Goal: Transaction & Acquisition: Download file/media

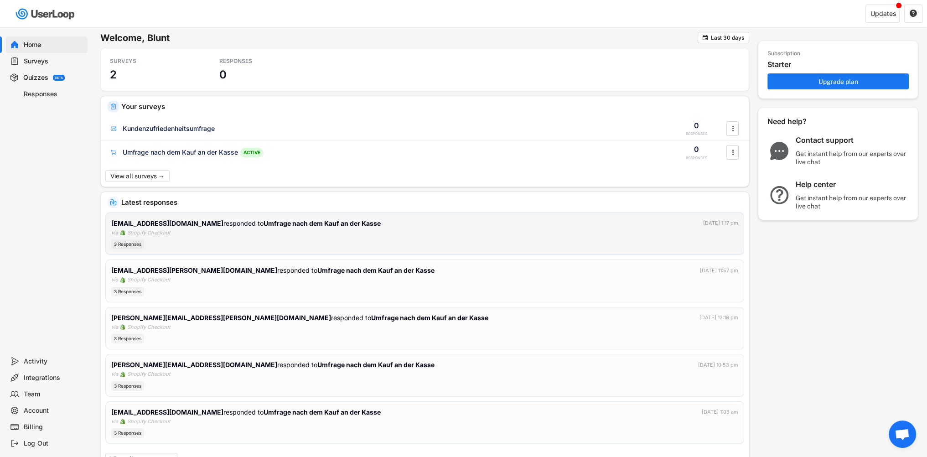
click at [177, 223] on strong "[EMAIL_ADDRESS][DOMAIN_NAME]" at bounding box center [167, 223] width 112 height 8
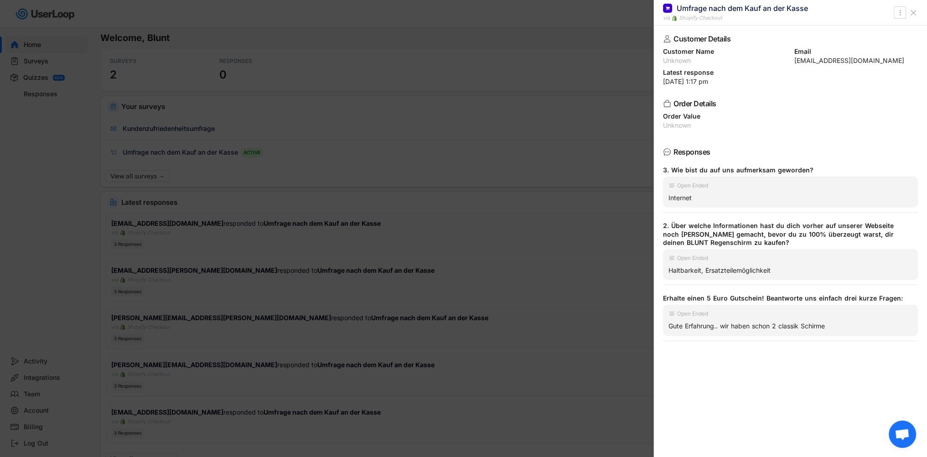
click at [290, 165] on div at bounding box center [463, 228] width 927 height 457
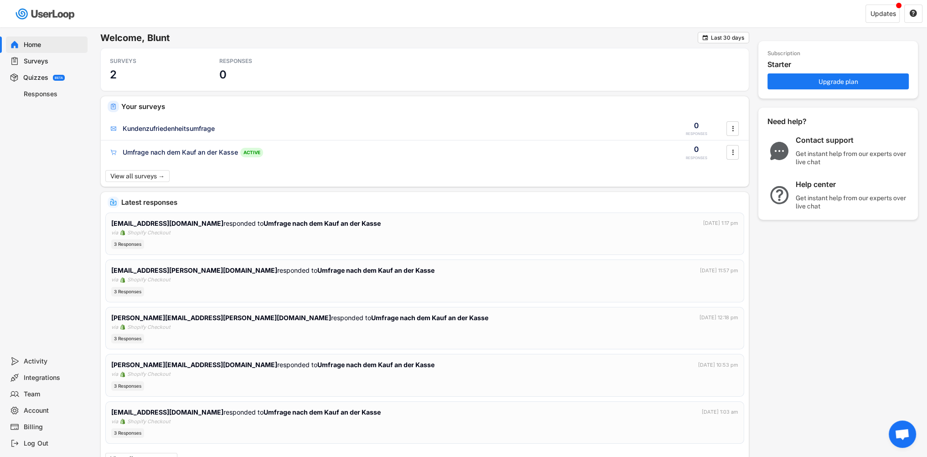
click at [38, 60] on div "Surveys" at bounding box center [54, 61] width 60 height 9
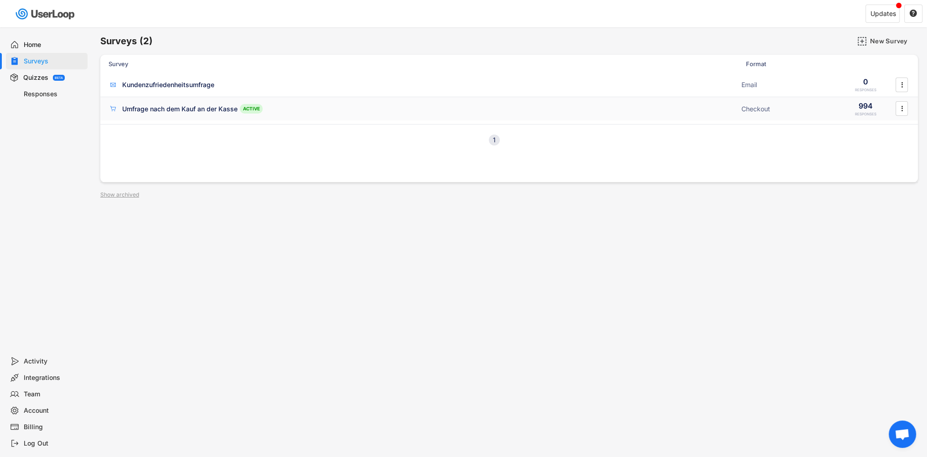
click at [163, 106] on div "Umfrage nach dem Kauf an der Kasse" at bounding box center [179, 108] width 115 height 9
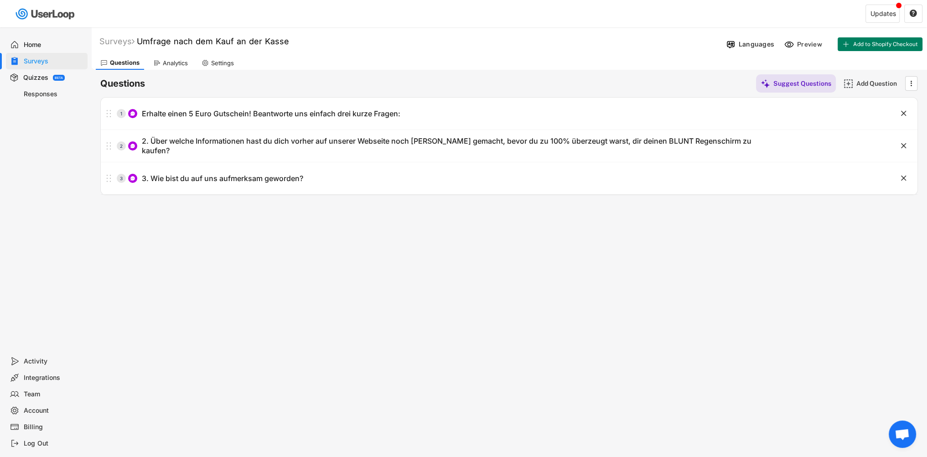
click at [209, 62] on div "Settings" at bounding box center [217, 63] width 41 height 14
select select ""weekly""
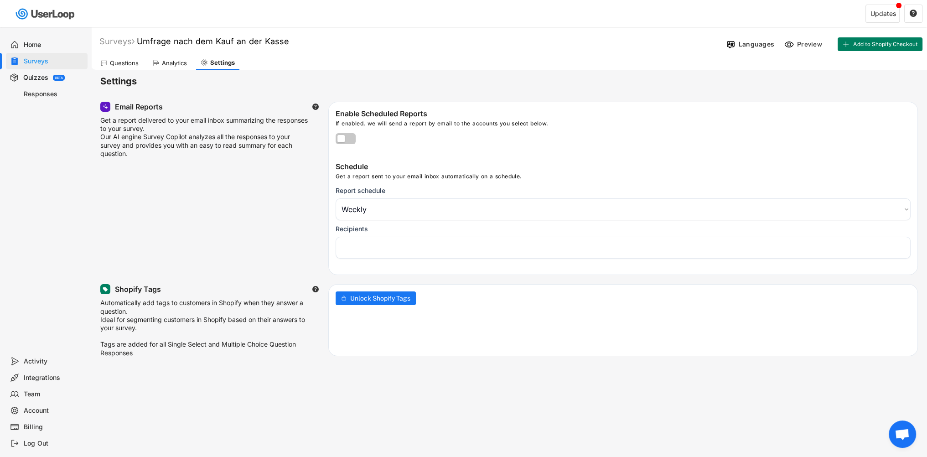
select select "1348695171700984260__LOOKUP__1707856045547x612517689528708600"
click at [42, 45] on div "Home" at bounding box center [54, 45] width 60 height 9
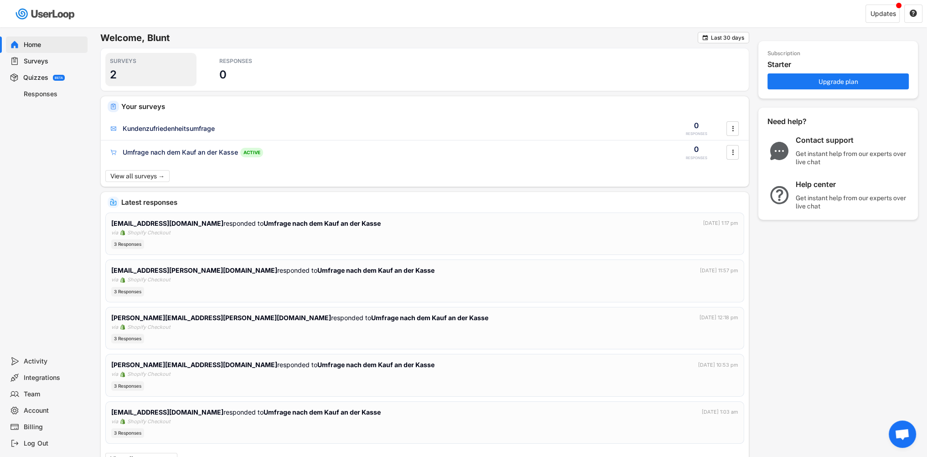
click at [126, 72] on div "SURVEYS 2" at bounding box center [150, 69] width 91 height 33
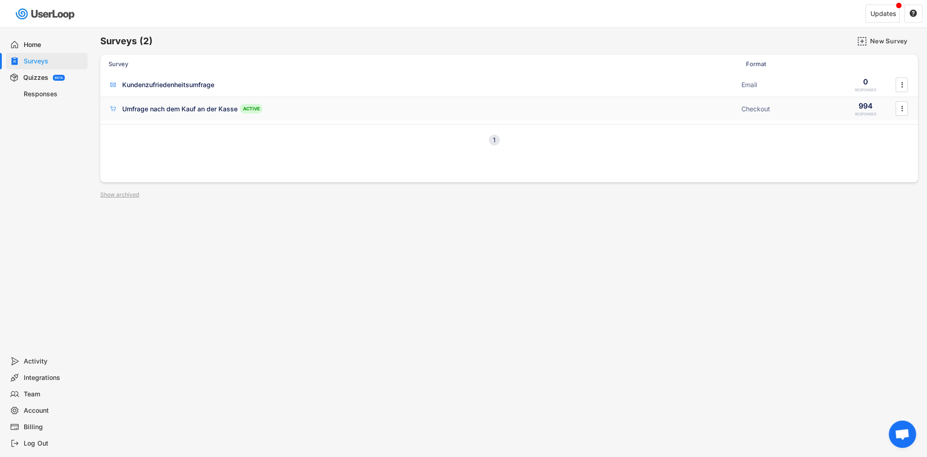
click at [908, 109] on div "" at bounding box center [902, 108] width 16 height 15
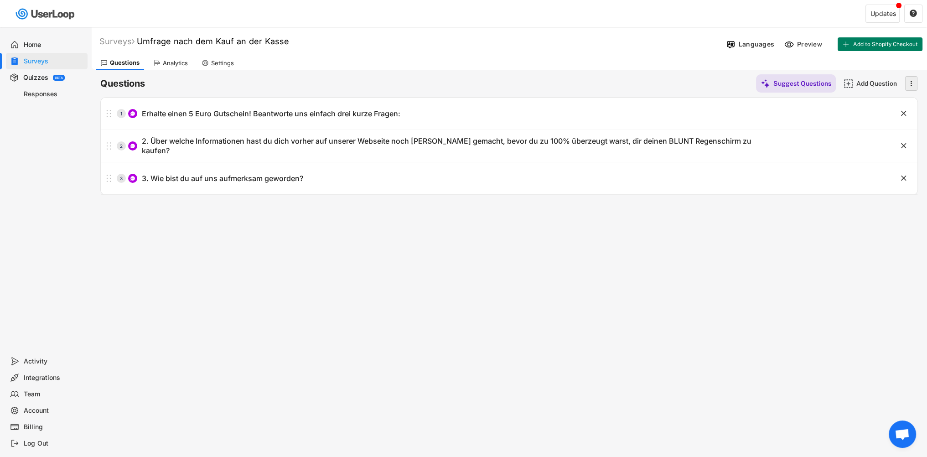
click at [908, 83] on icon "" at bounding box center [910, 84] width 9 height 14
click at [334, 274] on div "Surveys Umfrage nach dem Kauf an der Kasse Languages Preview Add to Shopify Che…" at bounding box center [509, 247] width 836 height 440
click at [223, 64] on div "Settings" at bounding box center [222, 63] width 23 height 8
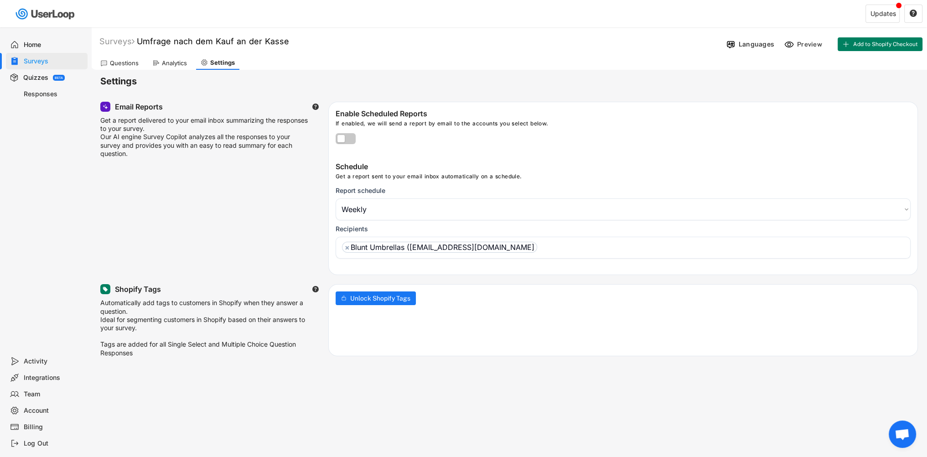
click at [171, 62] on div "Analytics" at bounding box center [174, 63] width 25 height 8
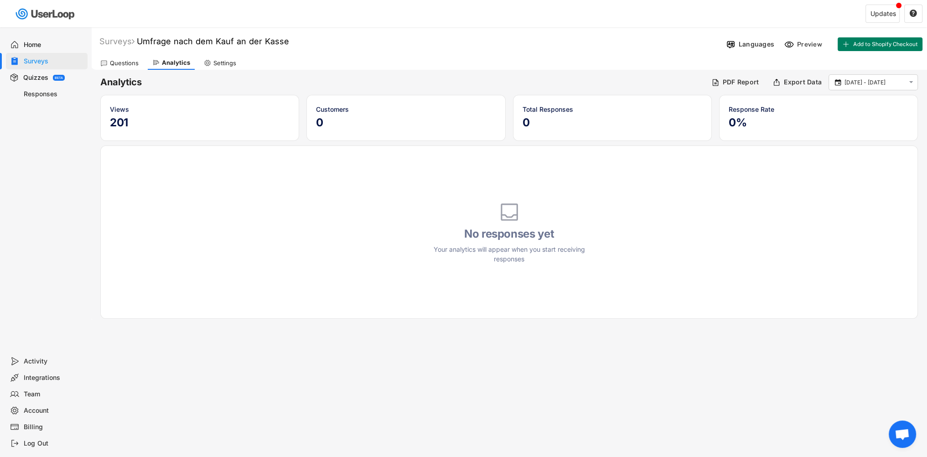
click at [130, 65] on div "Questions" at bounding box center [124, 63] width 29 height 8
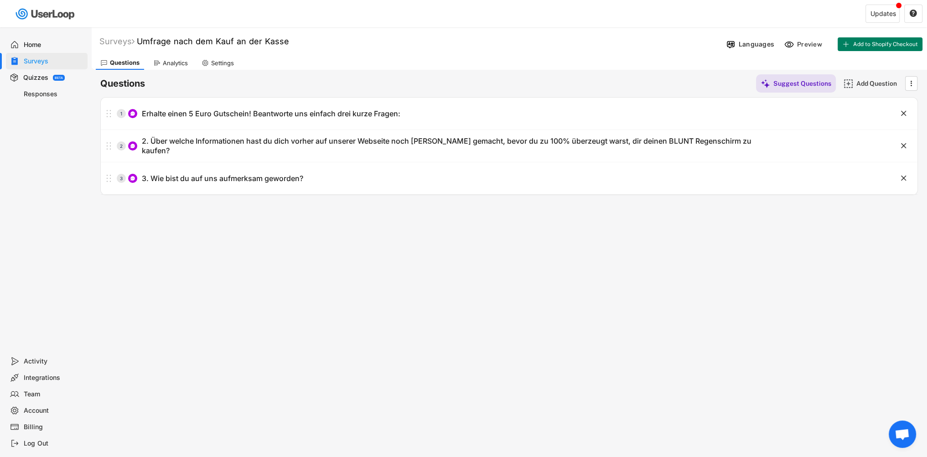
click at [38, 94] on div "Responses" at bounding box center [54, 94] width 60 height 9
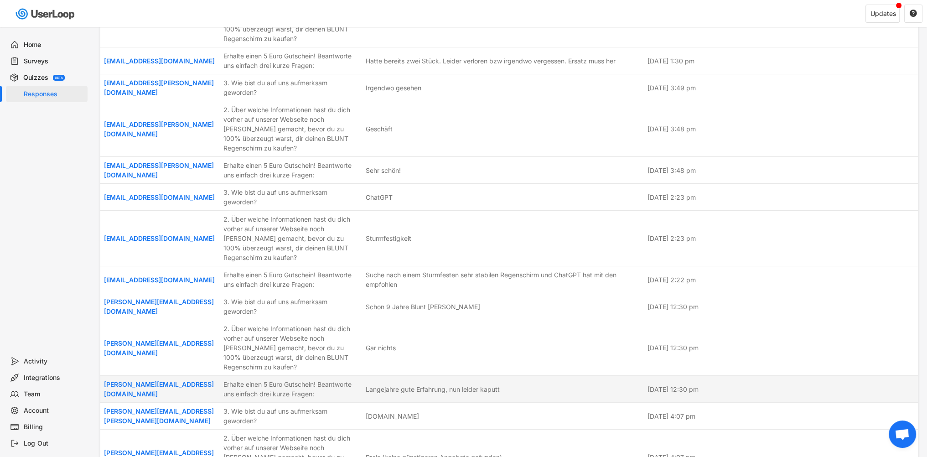
scroll to position [4331, 0]
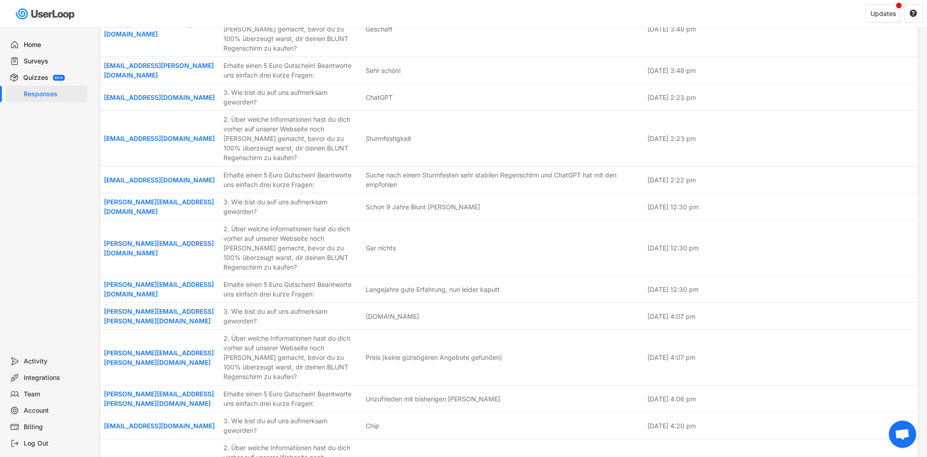
click at [33, 41] on div "Home" at bounding box center [54, 45] width 60 height 9
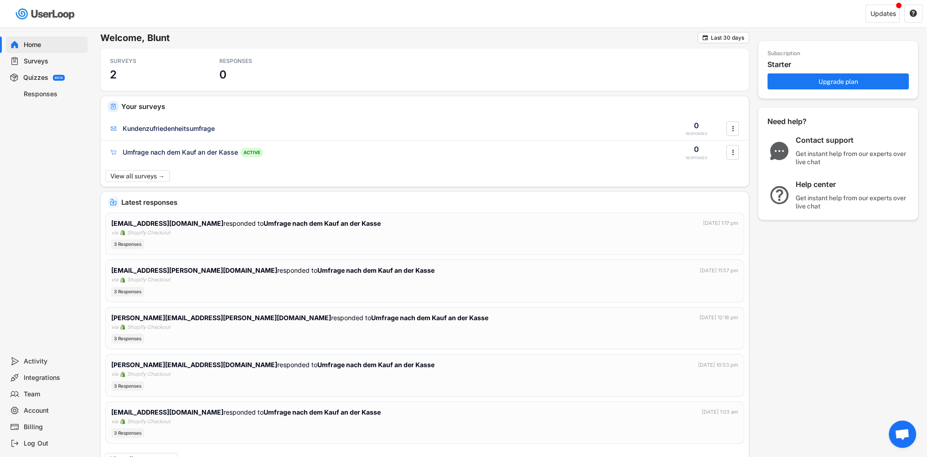
click at [31, 57] on div "Surveys" at bounding box center [54, 61] width 60 height 9
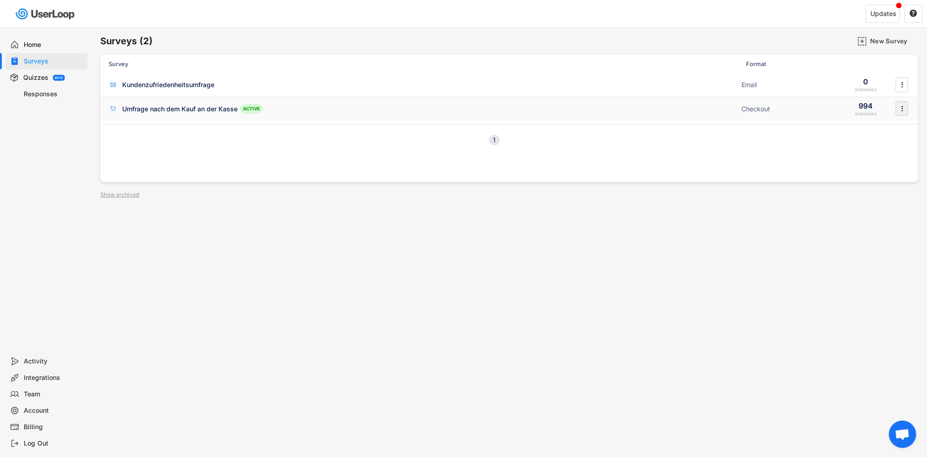
click at [898, 111] on icon "" at bounding box center [901, 109] width 9 height 14
click at [875, 147] on div "Edit Questions" at bounding box center [888, 145] width 57 height 7
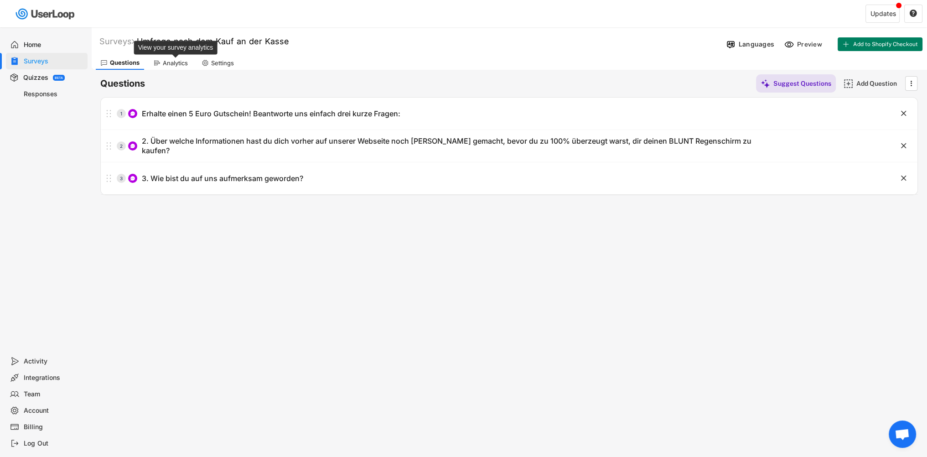
click at [173, 62] on div "Analytics" at bounding box center [175, 63] width 25 height 8
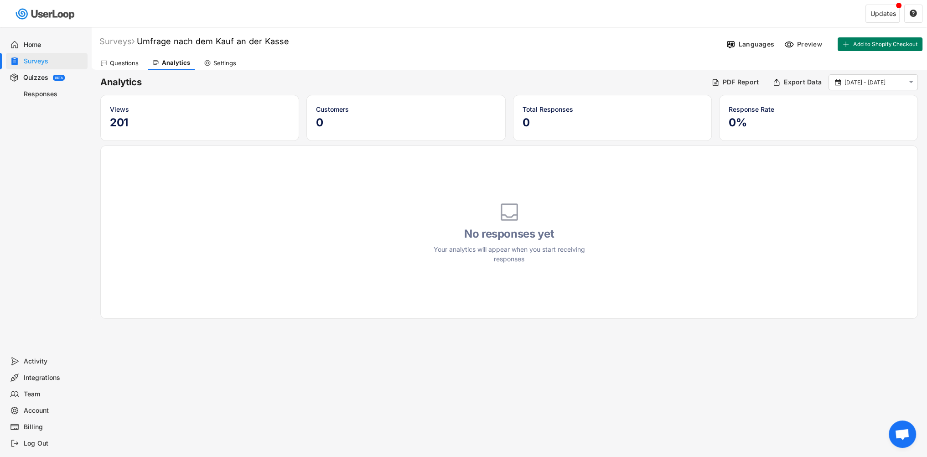
click at [218, 64] on div "Settings" at bounding box center [224, 63] width 23 height 8
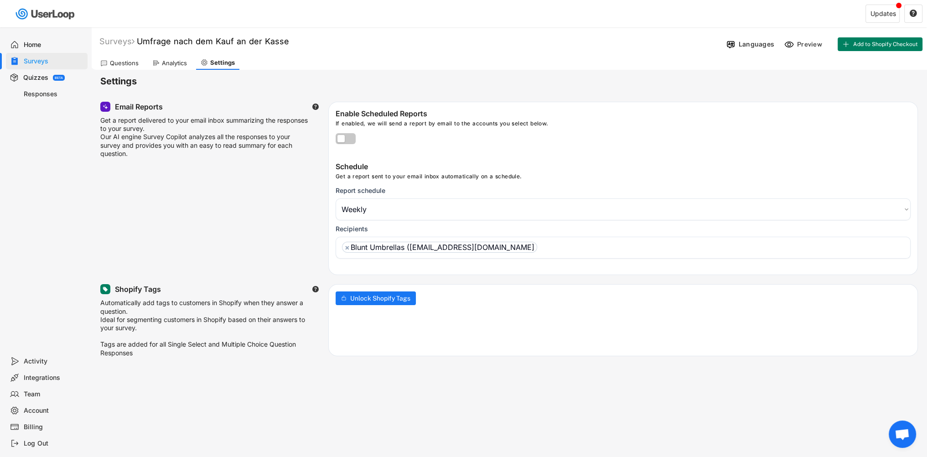
click at [49, 377] on div "Integrations" at bounding box center [54, 377] width 60 height 9
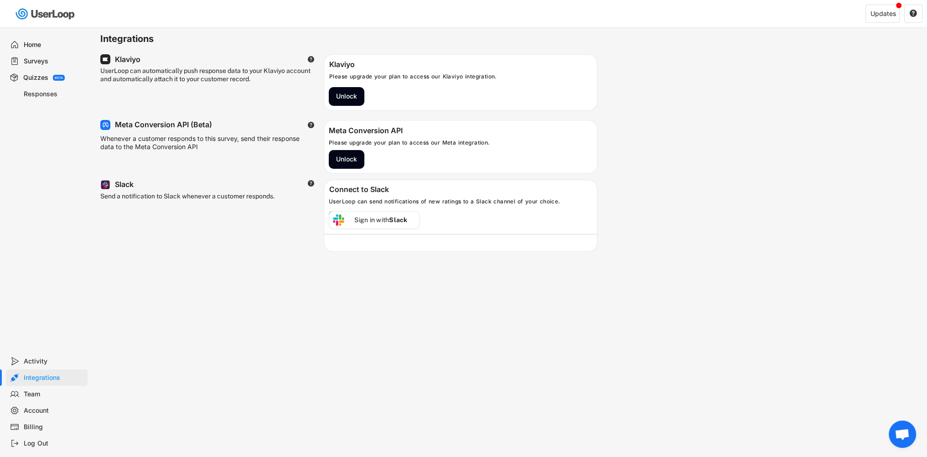
click at [35, 410] on div "Account" at bounding box center [54, 410] width 60 height 9
select select ""de""
select select ""1_week""
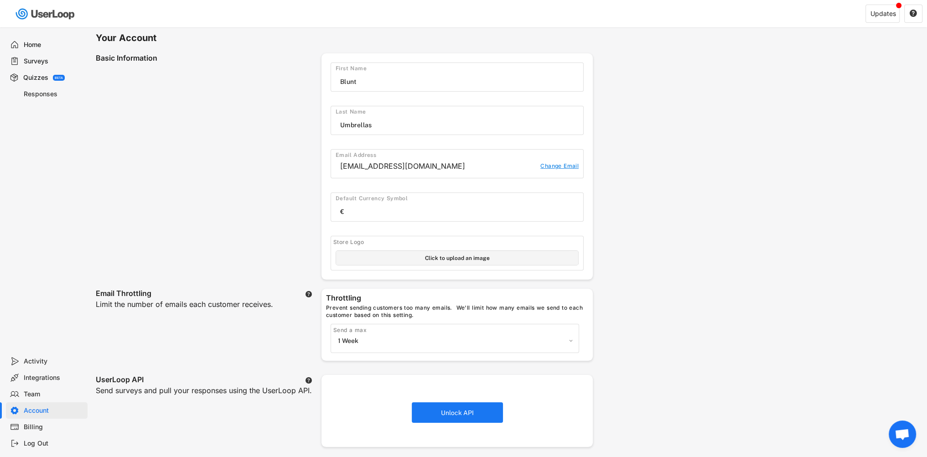
click at [33, 430] on div "Billing" at bounding box center [54, 427] width 60 height 9
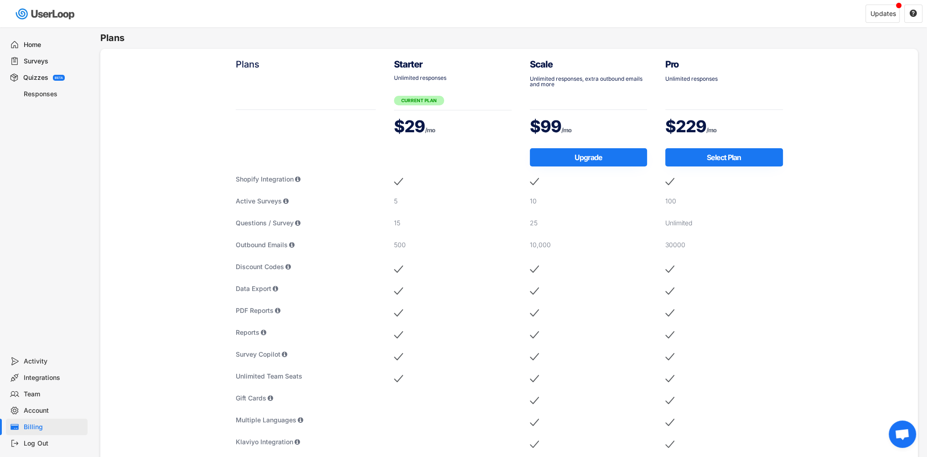
click at [30, 41] on div "Home" at bounding box center [54, 45] width 60 height 9
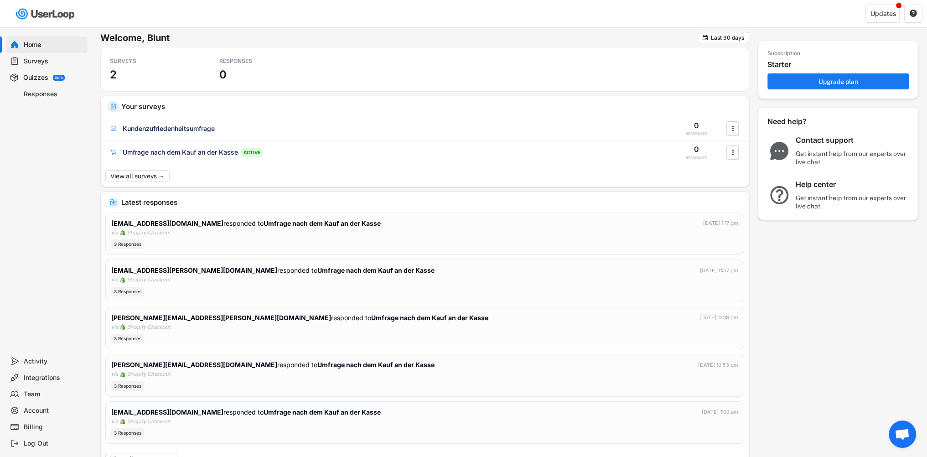
click at [36, 60] on div "Surveys" at bounding box center [54, 61] width 60 height 9
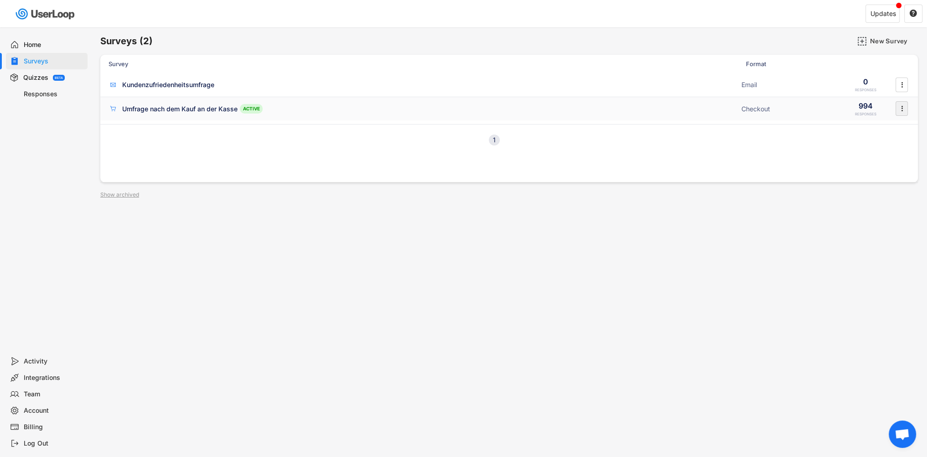
click at [905, 109] on icon "" at bounding box center [901, 109] width 9 height 14
click at [868, 126] on div "Disable" at bounding box center [888, 127] width 57 height 7
click at [166, 109] on div "Umfrage nach dem Kauf an der Kasse" at bounding box center [179, 108] width 115 height 9
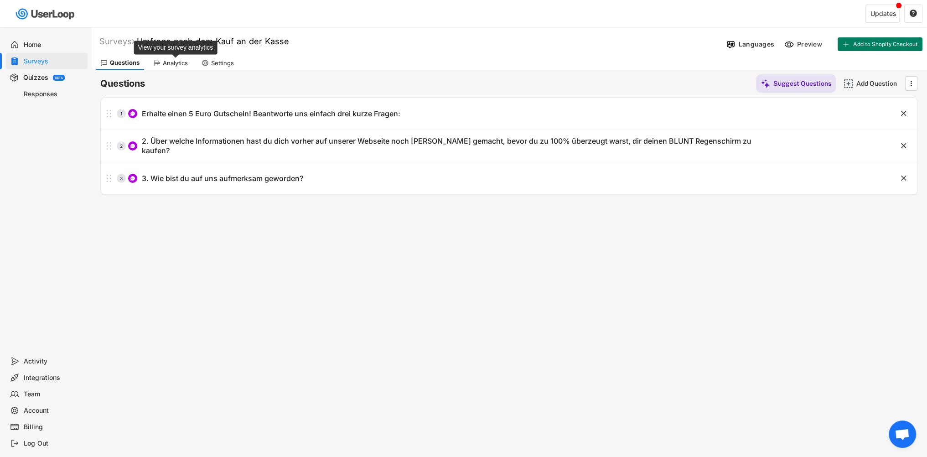
click at [177, 61] on div "Analytics" at bounding box center [175, 63] width 25 height 8
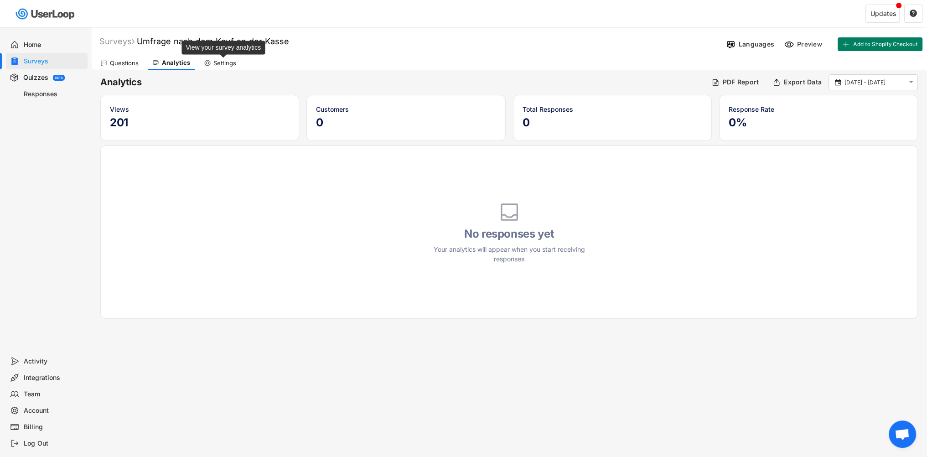
click at [223, 62] on div "Settings" at bounding box center [224, 63] width 23 height 8
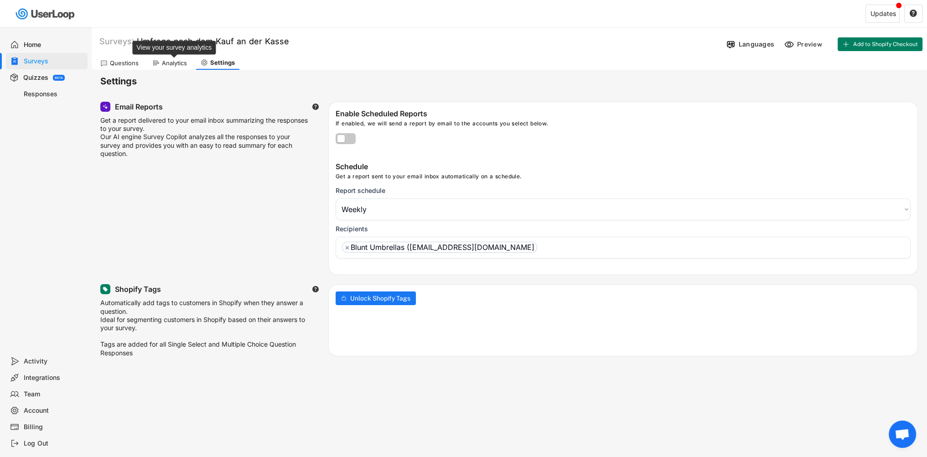
click at [164, 65] on div "Analytics" at bounding box center [174, 63] width 25 height 8
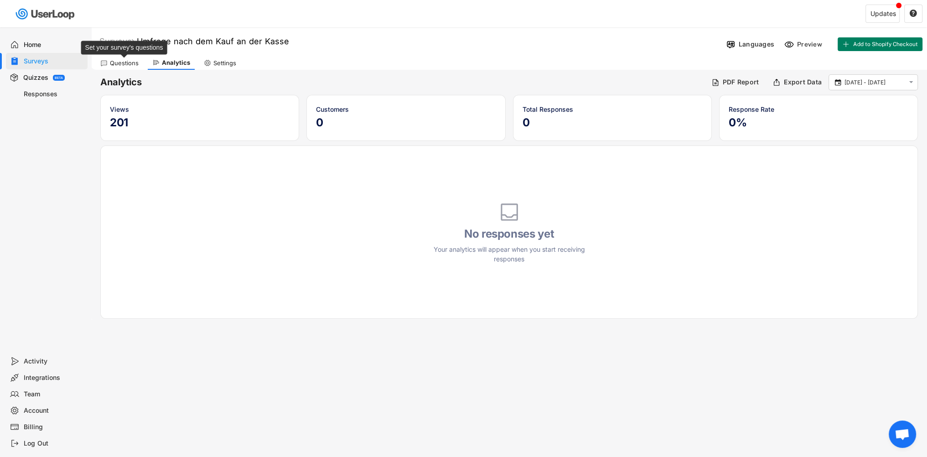
click at [112, 62] on div "Questions" at bounding box center [124, 63] width 29 height 8
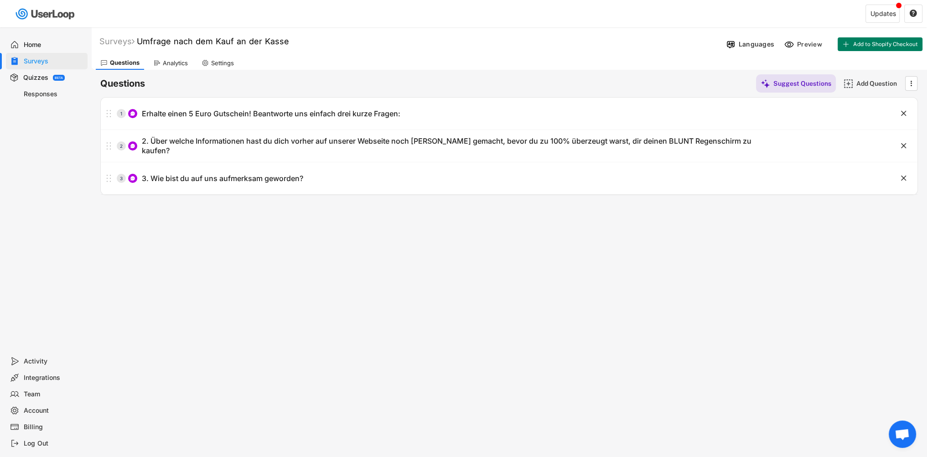
click at [159, 66] on div "Analytics" at bounding box center [171, 63] width 44 height 14
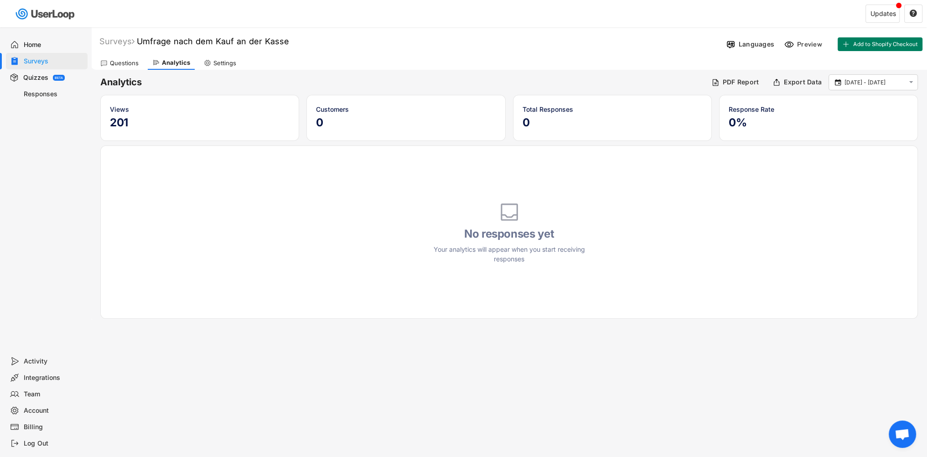
click at [119, 66] on div "Questions" at bounding box center [124, 63] width 29 height 8
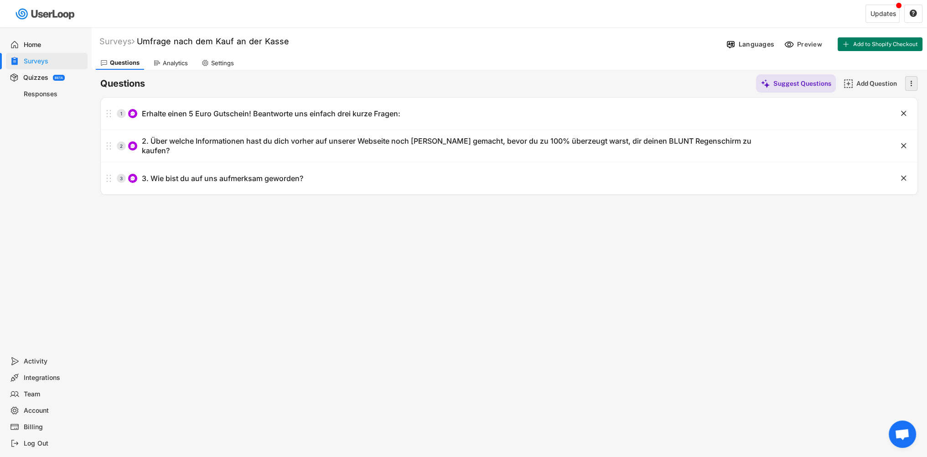
click at [910, 86] on text "" at bounding box center [911, 83] width 2 height 10
click at [655, 72] on div "Questions Suggest Questions Add Question  No questions yet Add some questions …" at bounding box center [508, 132] width 817 height 125
click at [117, 42] on div "Surveys" at bounding box center [116, 41] width 35 height 10
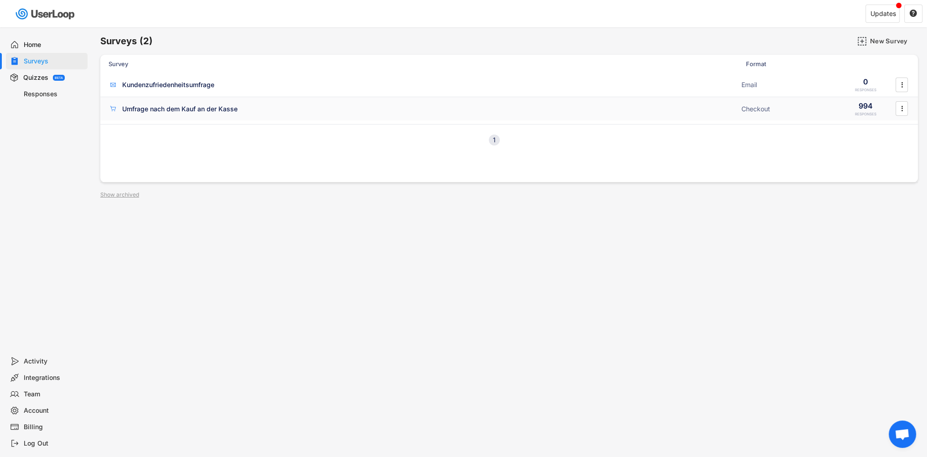
click at [864, 107] on div "994" at bounding box center [865, 106] width 14 height 10
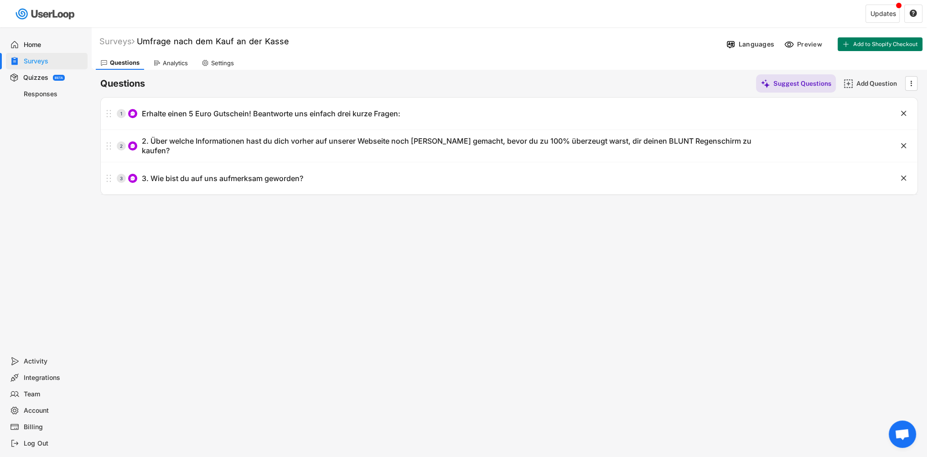
click at [177, 62] on div "Analytics" at bounding box center [175, 63] width 25 height 8
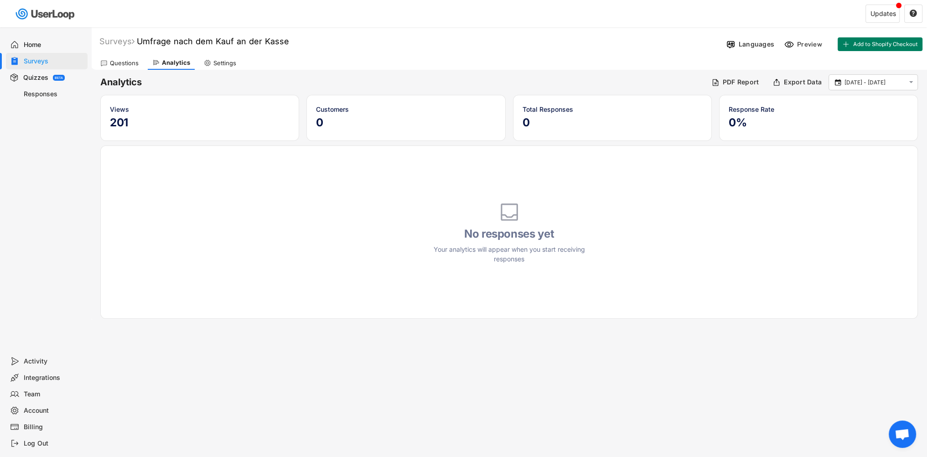
click at [129, 59] on div "Questions" at bounding box center [124, 63] width 29 height 8
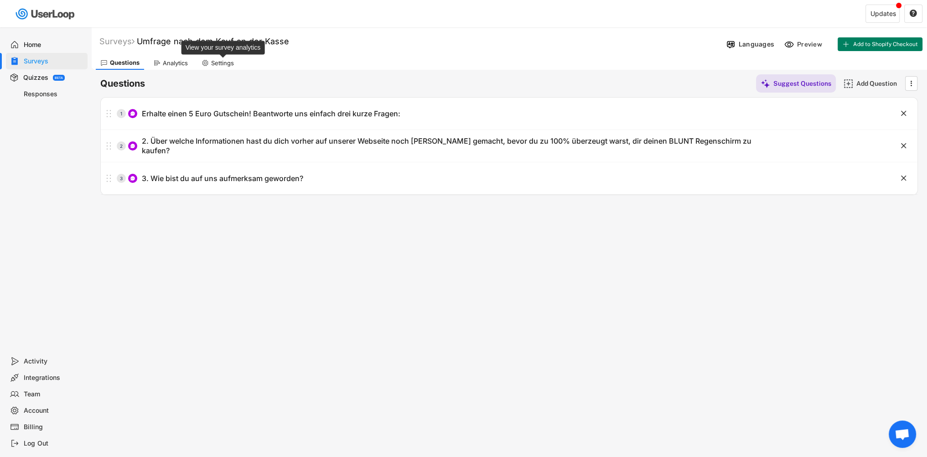
click at [217, 61] on div "Settings" at bounding box center [222, 63] width 23 height 8
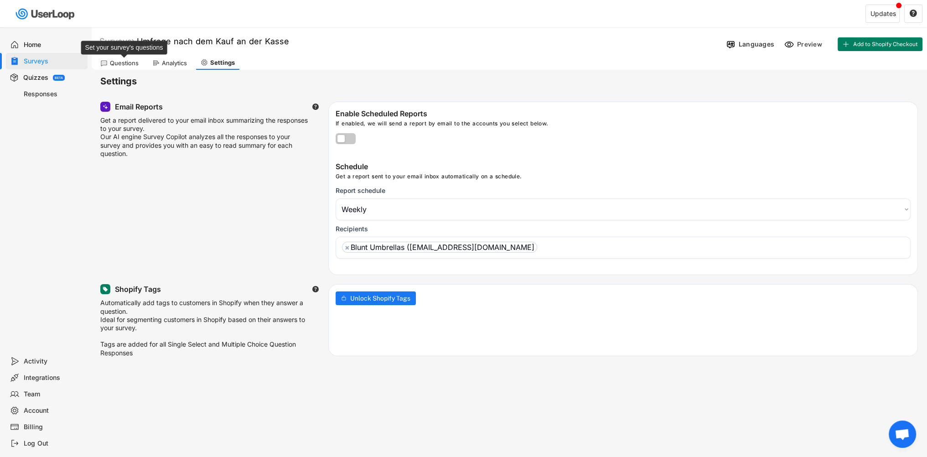
click at [123, 61] on div "Questions" at bounding box center [124, 63] width 29 height 8
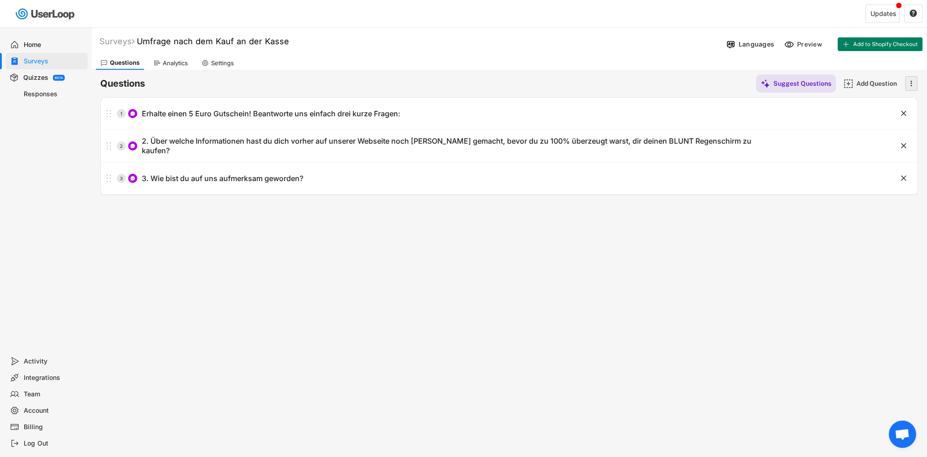
click at [912, 83] on icon "" at bounding box center [910, 84] width 9 height 14
click at [644, 89] on div "Questions Suggest Questions Add Question " at bounding box center [508, 83] width 817 height 18
click at [171, 59] on div "Analytics" at bounding box center [175, 63] width 25 height 8
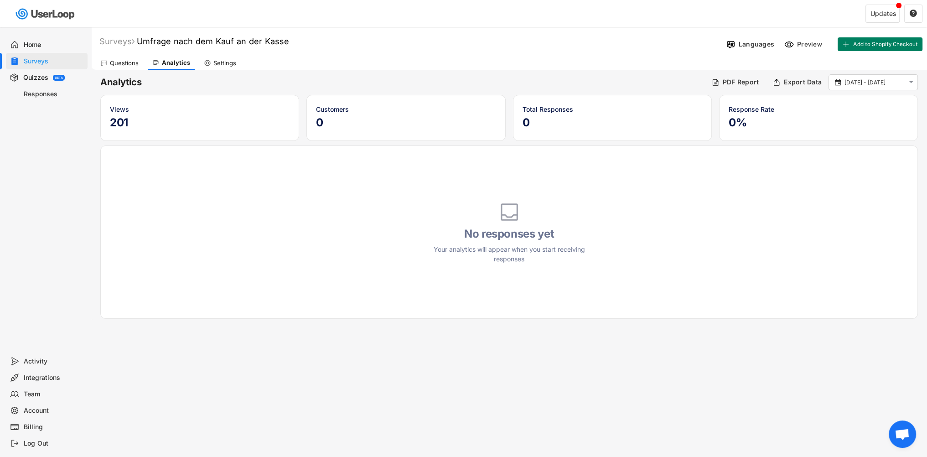
click at [220, 67] on div "Settings" at bounding box center [219, 63] width 41 height 14
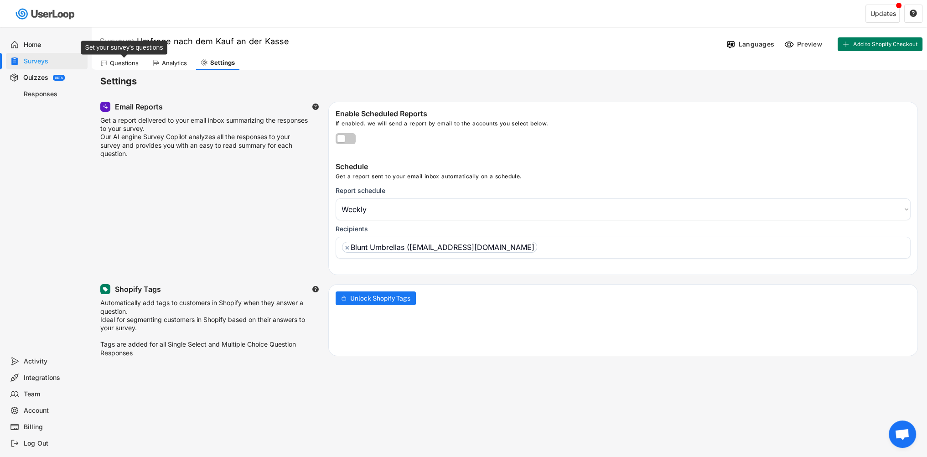
click at [115, 64] on div "Questions" at bounding box center [124, 63] width 29 height 8
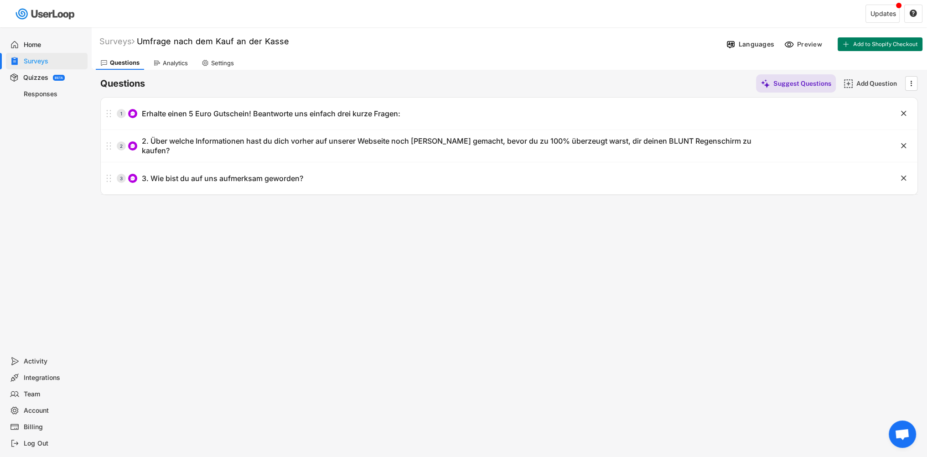
click at [35, 59] on div "Surveys" at bounding box center [54, 61] width 60 height 9
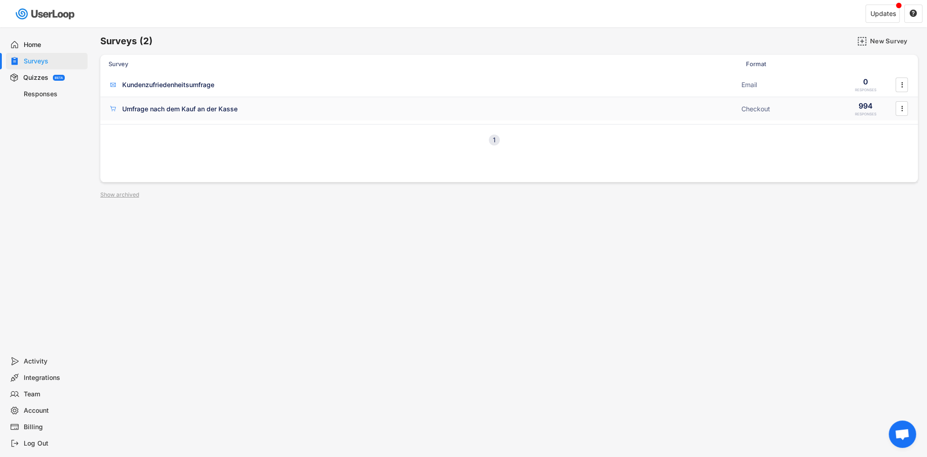
click at [148, 110] on div "Umfrage nach dem Kauf an der Kasse" at bounding box center [179, 108] width 115 height 9
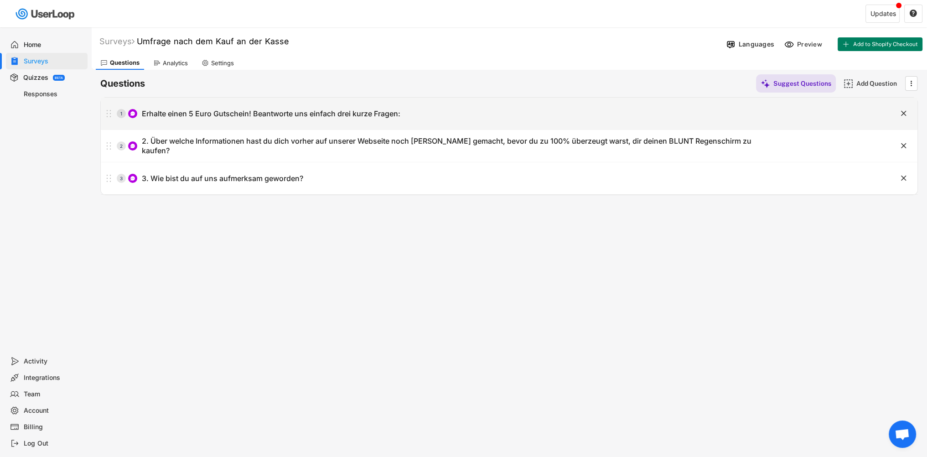
click at [148, 110] on div "Erhalte einen 5 Euro Gutschein! Beantworte uns einfach drei kurze Fragen:" at bounding box center [271, 114] width 259 height 10
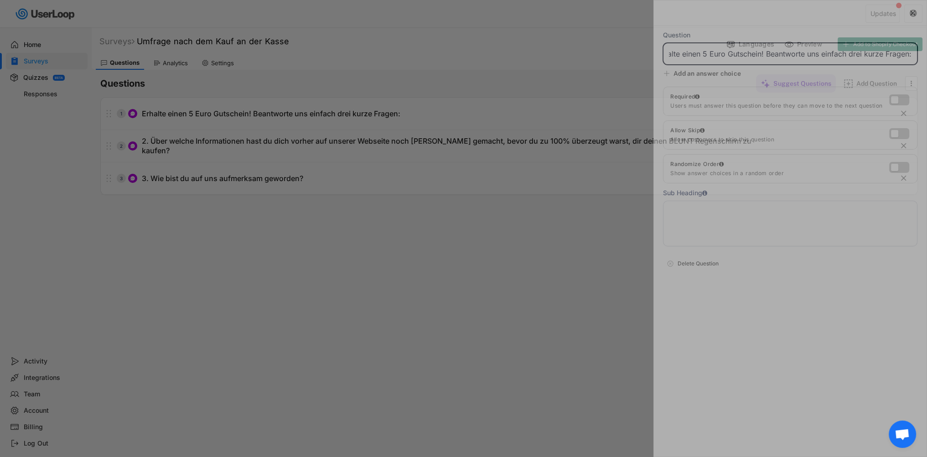
scroll to position [0, 13]
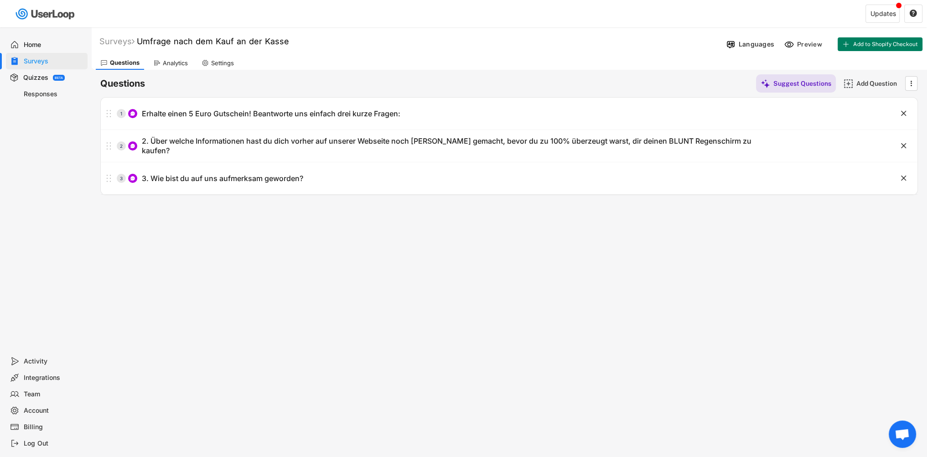
click at [36, 76] on div "Quizzes" at bounding box center [35, 77] width 25 height 9
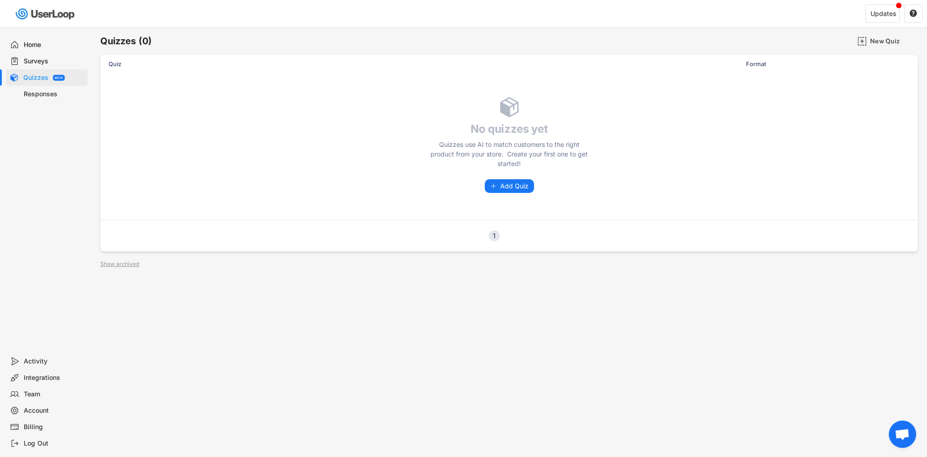
click at [36, 59] on div "Surveys" at bounding box center [54, 61] width 60 height 9
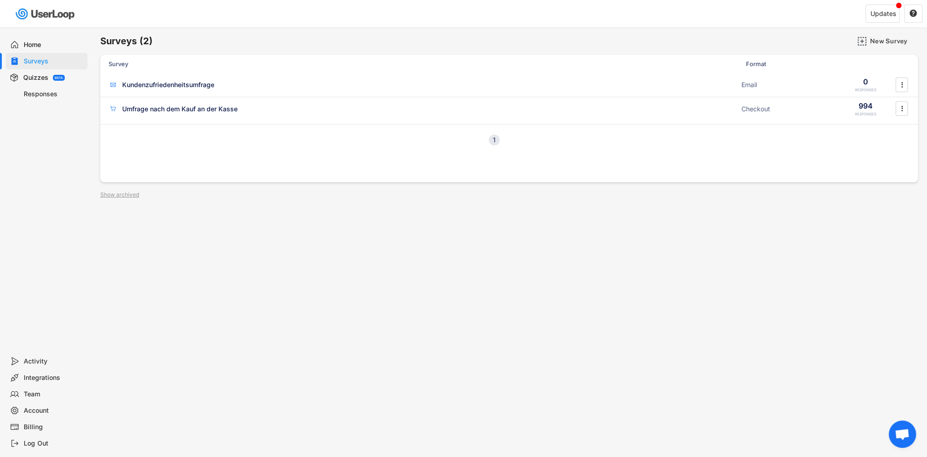
click at [35, 43] on div "Home" at bounding box center [54, 45] width 60 height 9
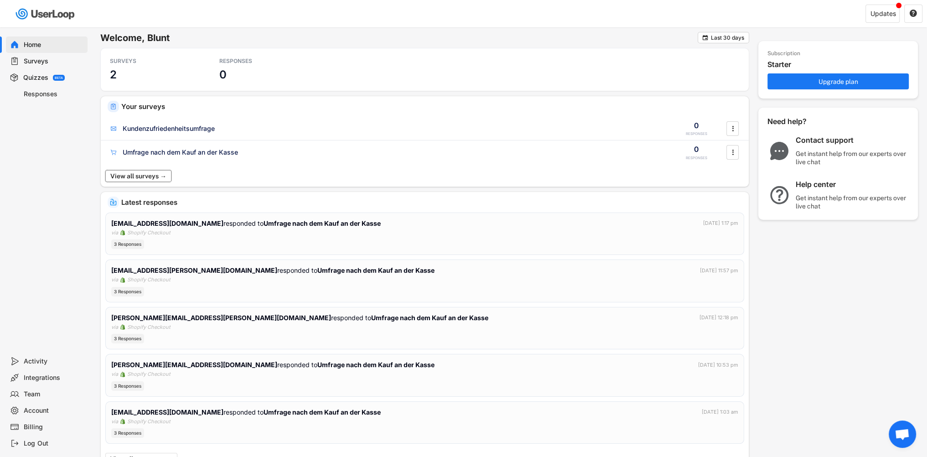
click at [150, 176] on button "View all surveys →" at bounding box center [138, 176] width 66 height 12
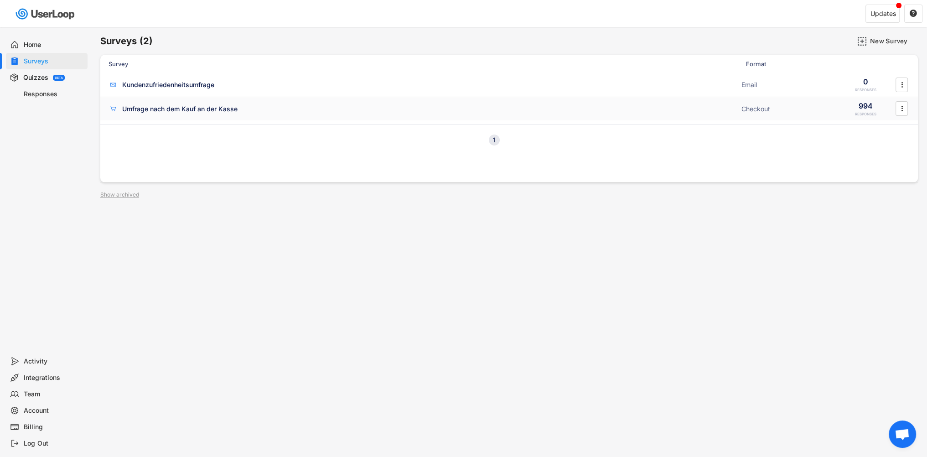
click at [868, 109] on div "994" at bounding box center [865, 106] width 14 height 10
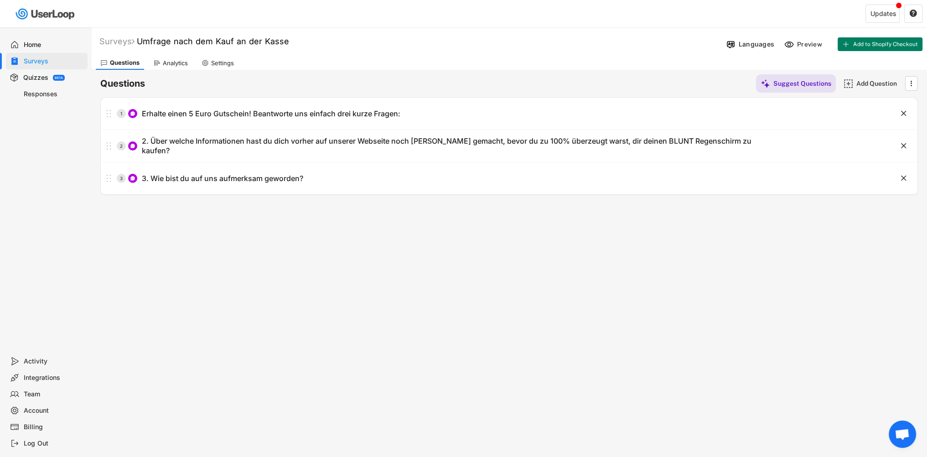
click at [177, 62] on div "Analytics" at bounding box center [175, 63] width 25 height 8
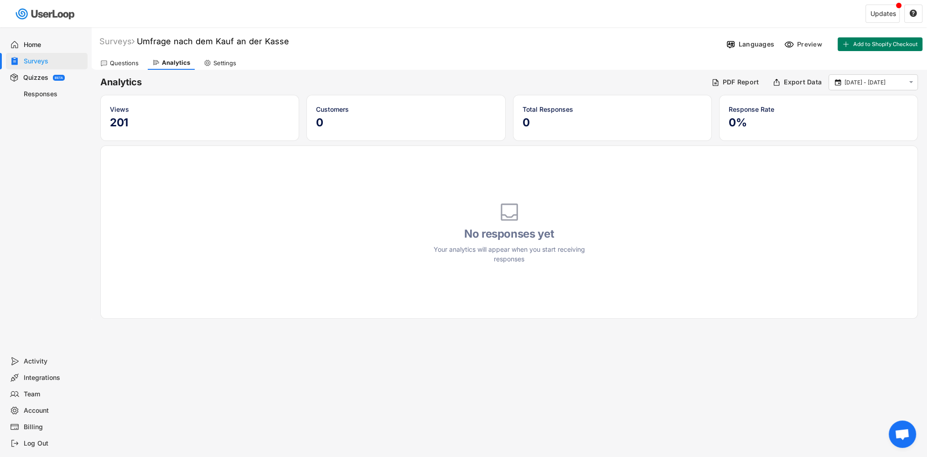
click at [228, 66] on div "Settings" at bounding box center [224, 63] width 23 height 8
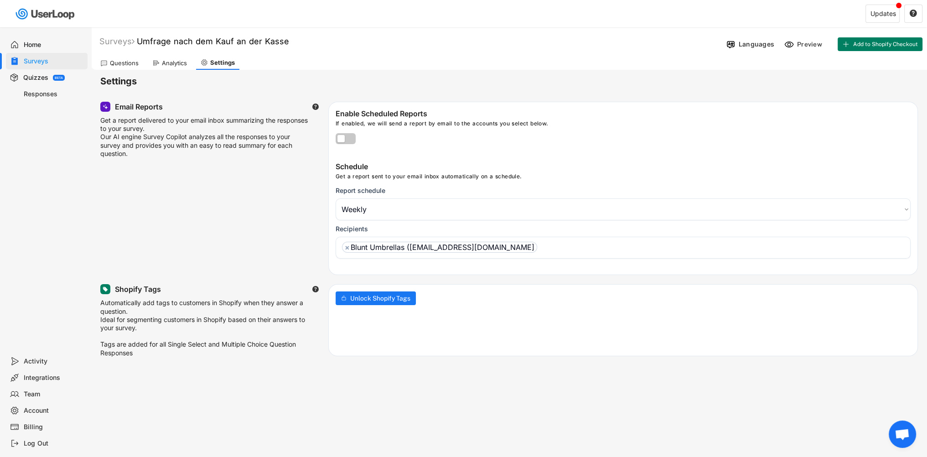
click at [111, 62] on div "Questions" at bounding box center [124, 63] width 29 height 8
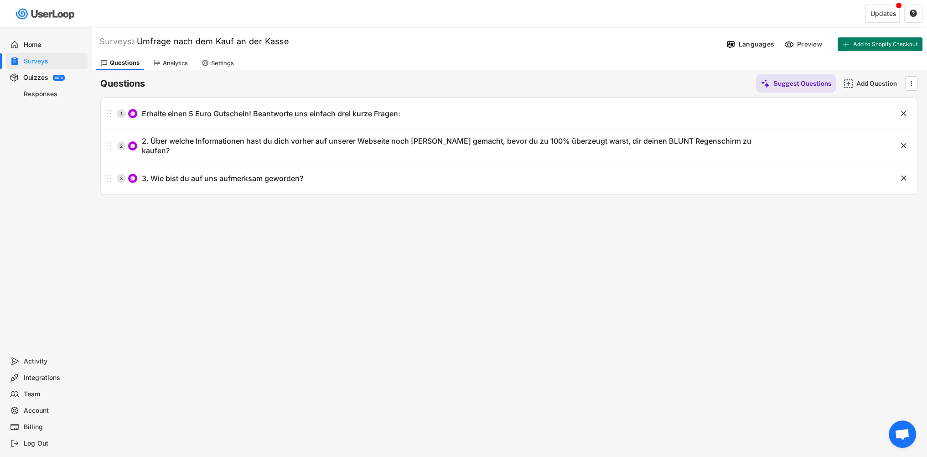
click at [35, 60] on div "Surveys" at bounding box center [54, 61] width 60 height 9
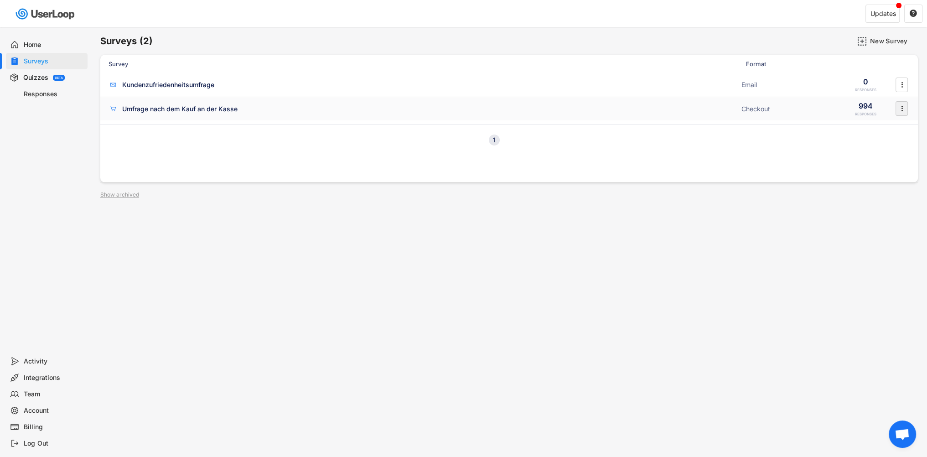
click at [899, 108] on icon "" at bounding box center [901, 109] width 9 height 14
click at [887, 197] on div "Export Data" at bounding box center [888, 200] width 57 height 7
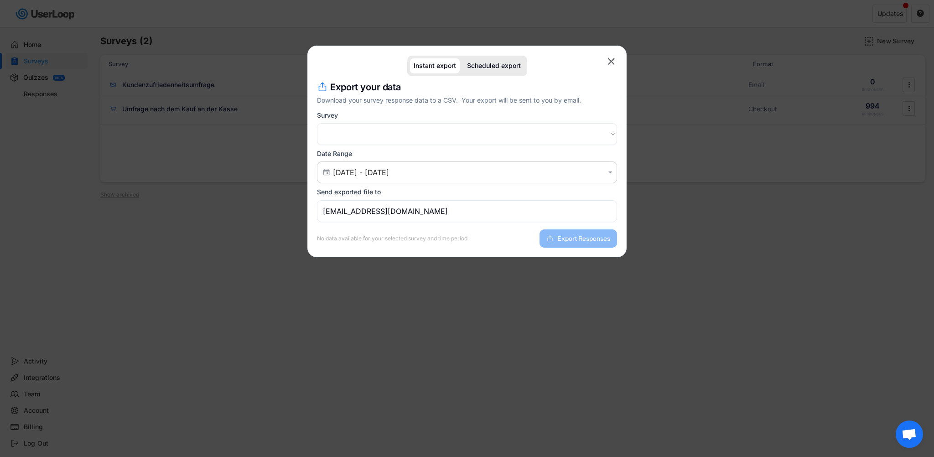
select select ""1348695171700984260__LOOKUP__1707856064987x233033535578316400""
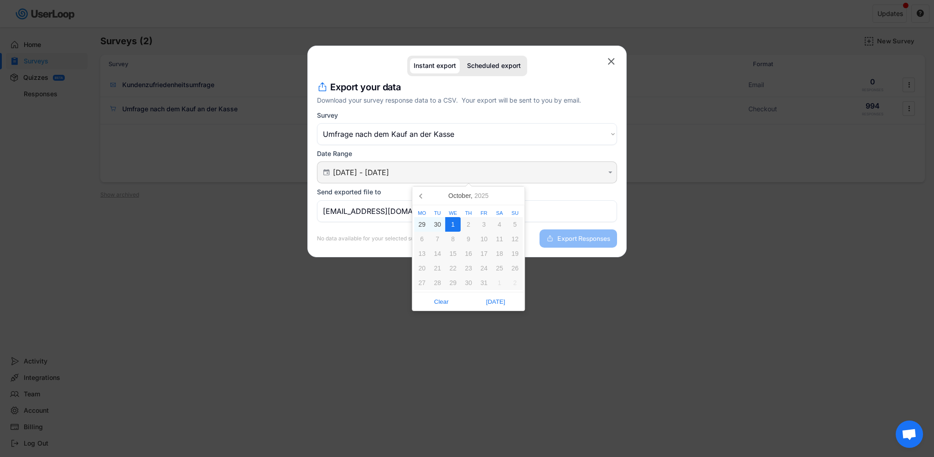
click at [428, 174] on input "[DATE] - [DATE]" at bounding box center [468, 172] width 271 height 9
click at [421, 201] on icon at bounding box center [421, 195] width 15 height 15
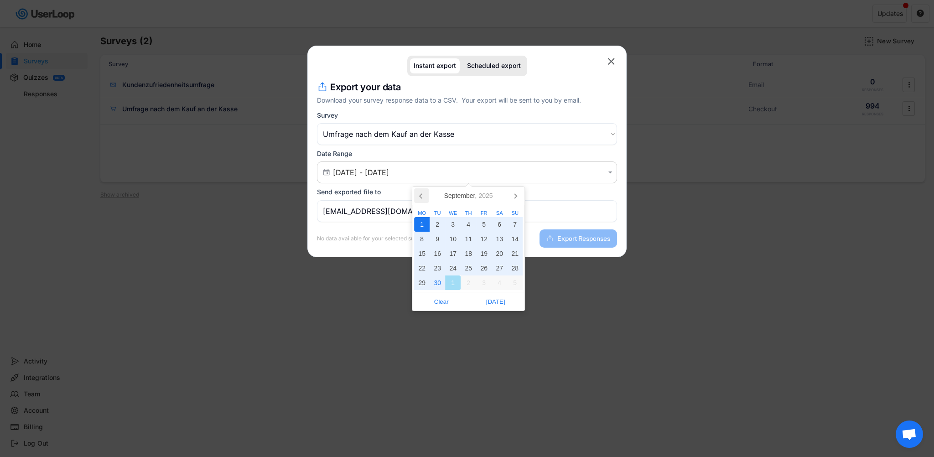
click at [421, 201] on icon at bounding box center [421, 195] width 15 height 15
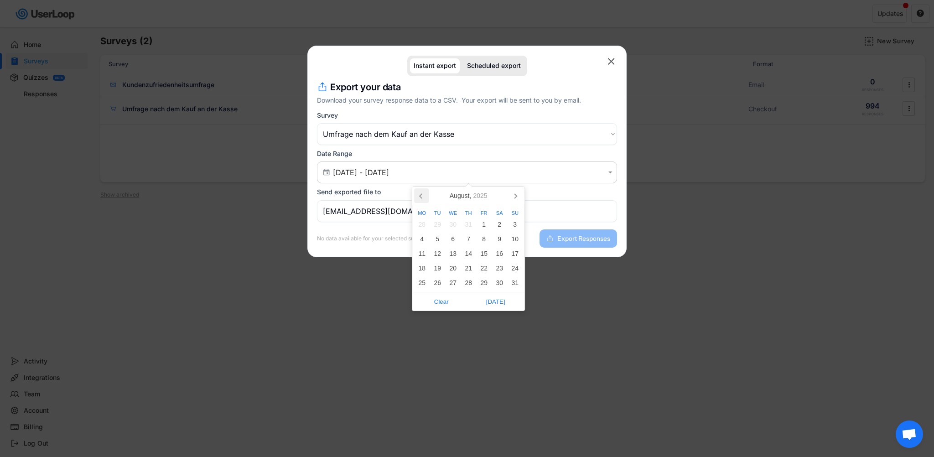
click at [421, 201] on icon at bounding box center [421, 195] width 15 height 15
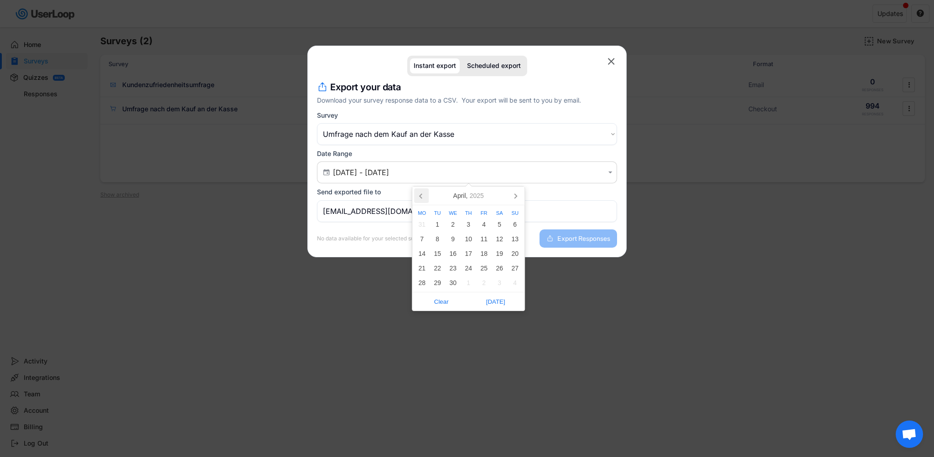
click at [421, 201] on icon at bounding box center [421, 195] width 15 height 15
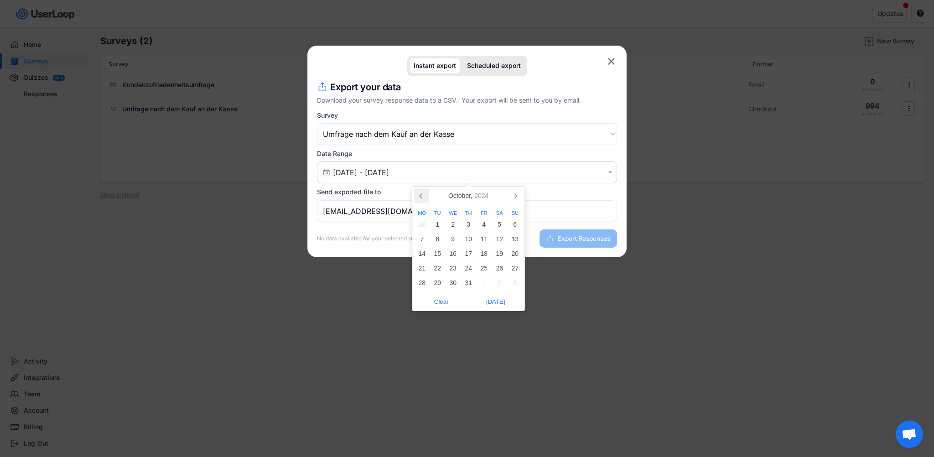
click at [421, 201] on icon at bounding box center [421, 195] width 15 height 15
click at [419, 196] on icon at bounding box center [420, 196] width 2 height 5
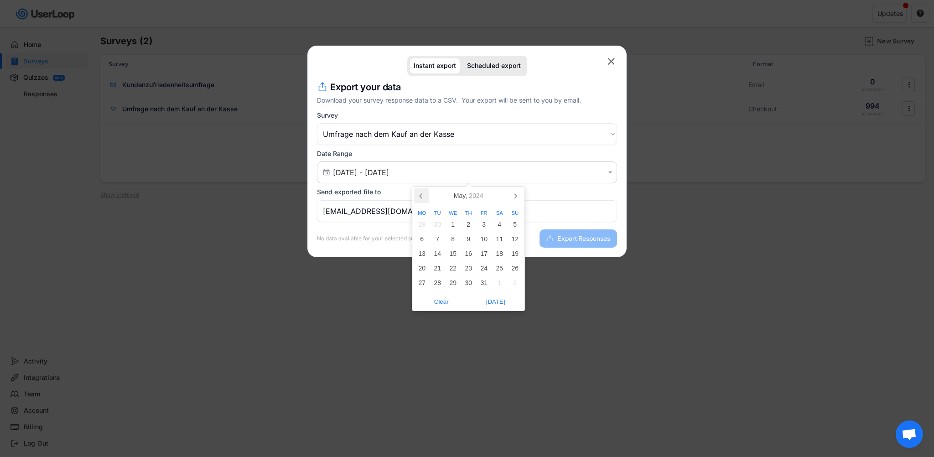
click at [419, 196] on icon at bounding box center [420, 196] width 2 height 5
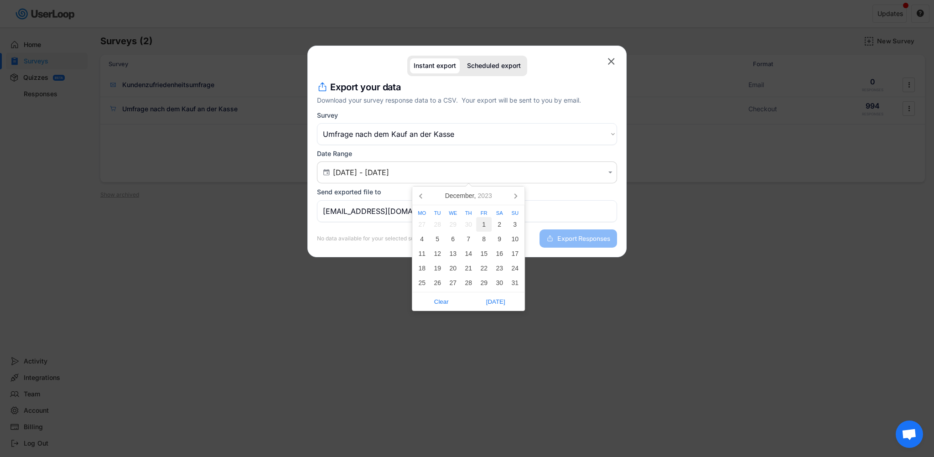
click at [487, 224] on div "1" at bounding box center [484, 224] width 16 height 15
click at [514, 197] on icon at bounding box center [515, 195] width 15 height 15
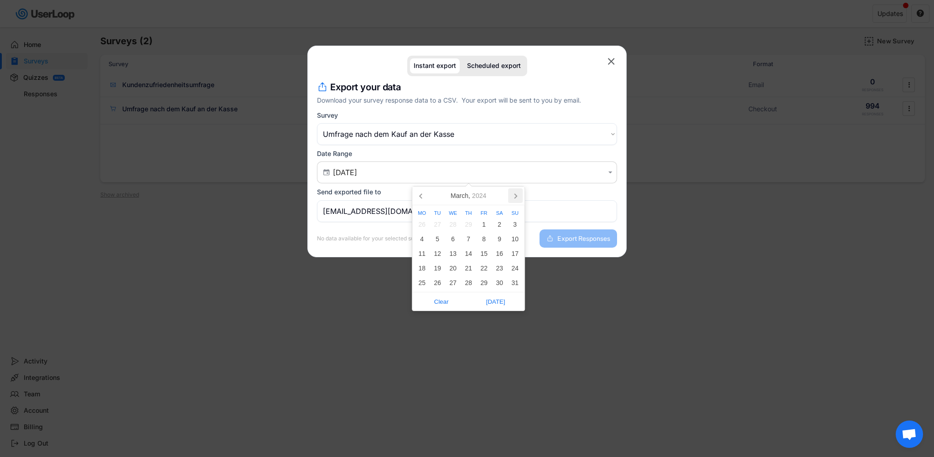
click at [514, 197] on icon at bounding box center [515, 195] width 15 height 15
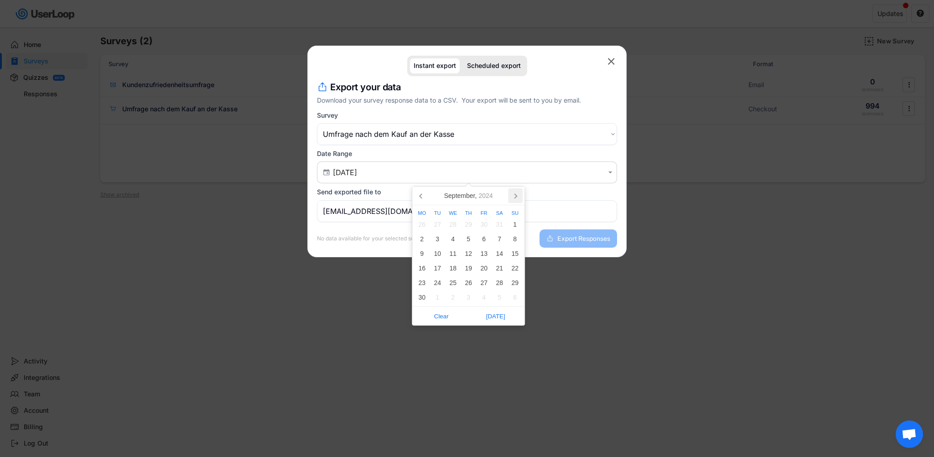
click at [514, 197] on icon at bounding box center [515, 195] width 15 height 15
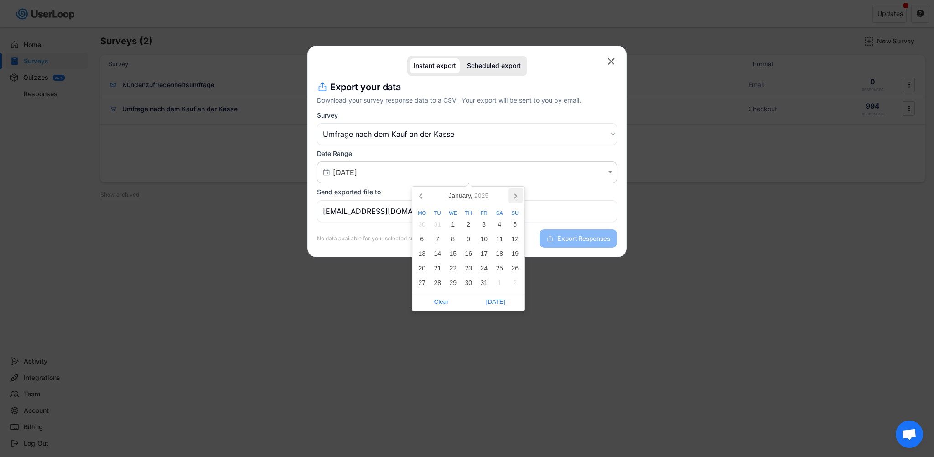
click at [514, 197] on icon at bounding box center [515, 195] width 15 height 15
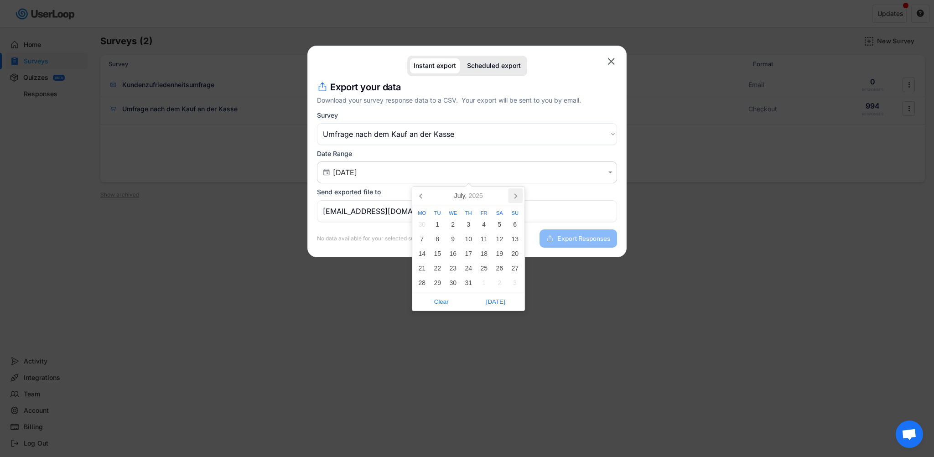
click at [514, 197] on icon at bounding box center [515, 195] width 15 height 15
click at [450, 224] on div "1" at bounding box center [453, 224] width 16 height 15
type input "[DATE] - [DATE]"
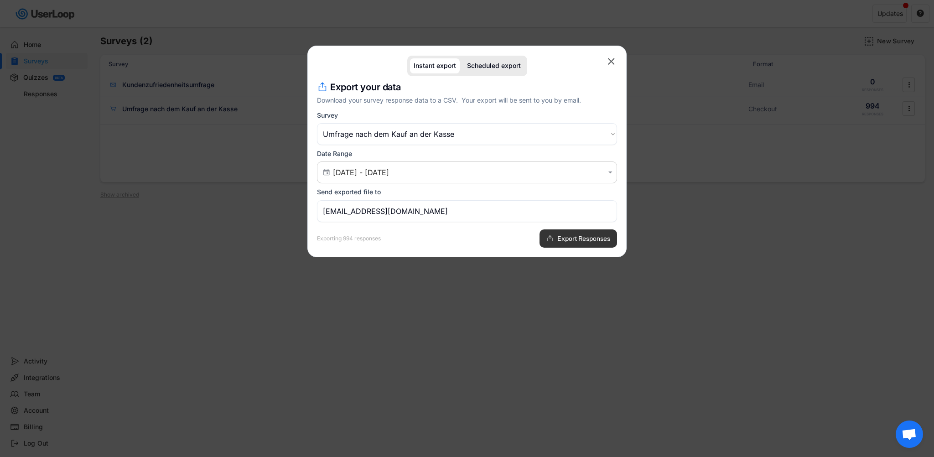
click at [558, 240] on span "Export Responses" at bounding box center [583, 238] width 53 height 6
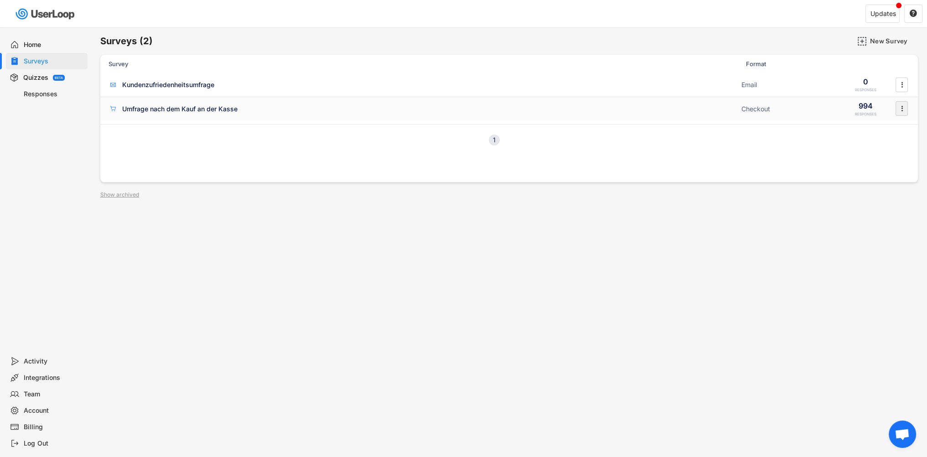
click at [903, 110] on icon "" at bounding box center [901, 109] width 9 height 14
click at [880, 125] on div "Enable" at bounding box center [888, 127] width 57 height 7
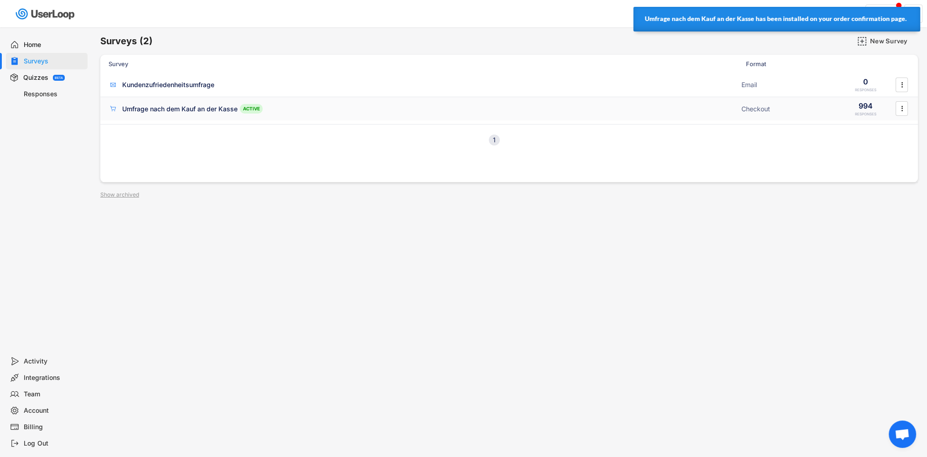
click at [865, 107] on div "994" at bounding box center [865, 106] width 14 height 10
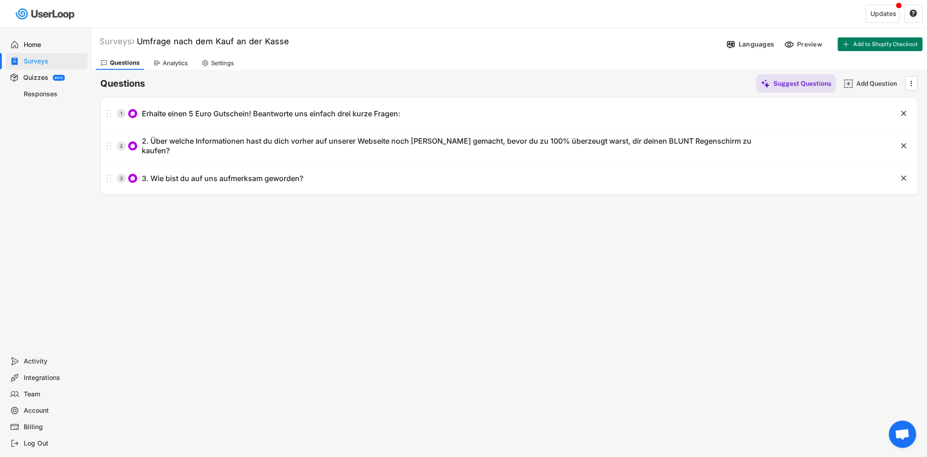
click at [199, 63] on div "Settings" at bounding box center [217, 63] width 41 height 14
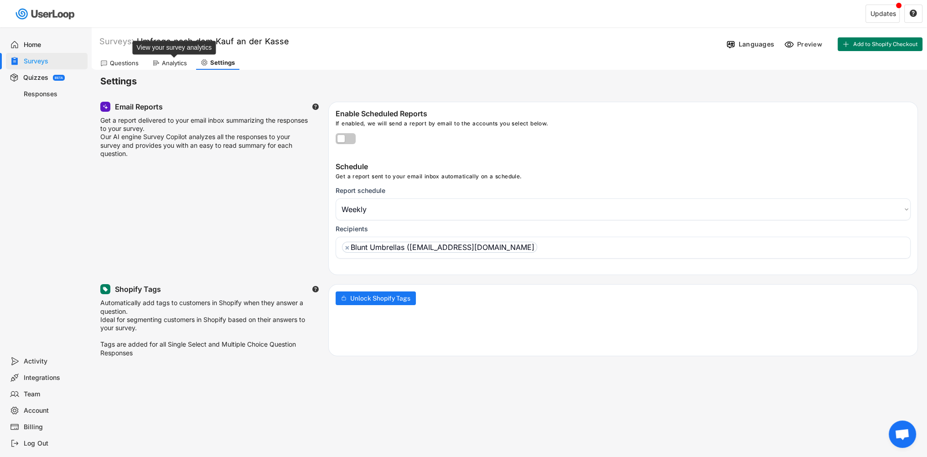
click at [173, 66] on div "Analytics" at bounding box center [174, 63] width 25 height 8
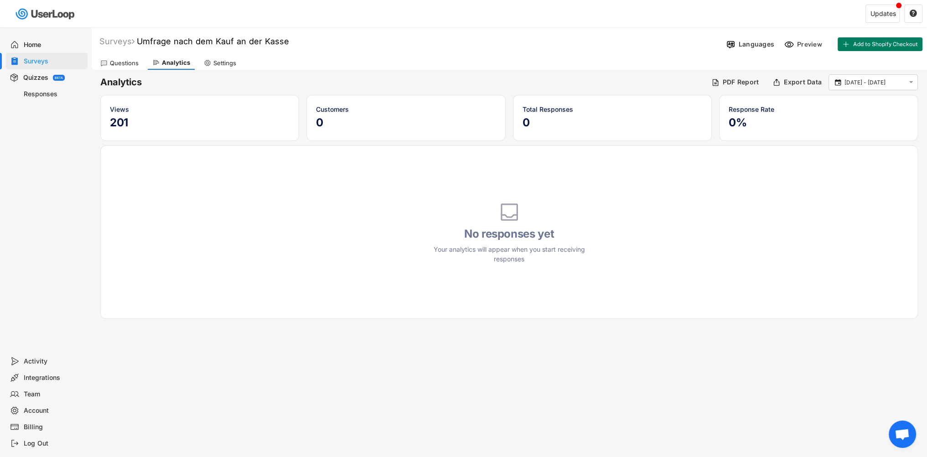
click at [120, 62] on div "Questions" at bounding box center [124, 63] width 29 height 8
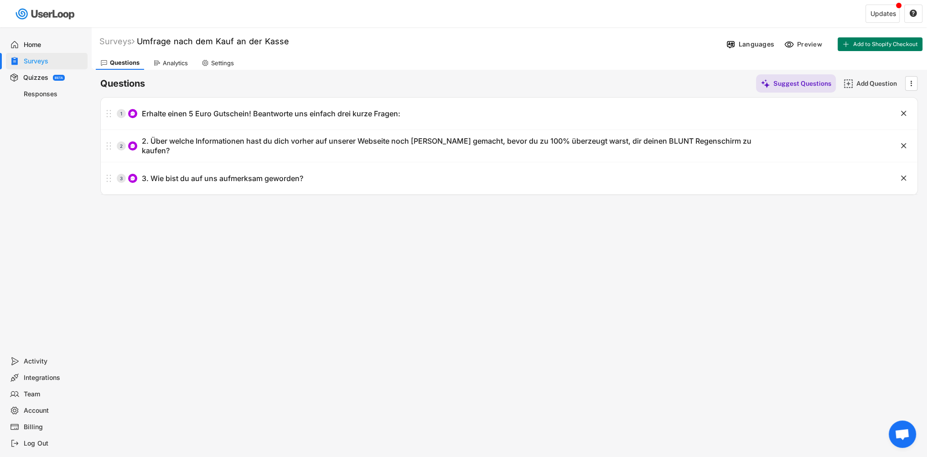
click at [35, 62] on div "Surveys" at bounding box center [54, 61] width 60 height 9
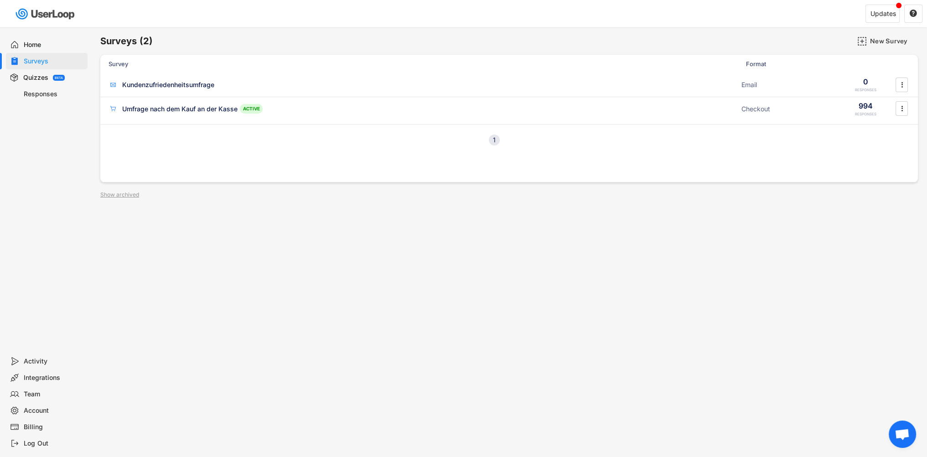
click at [40, 59] on div "Surveys" at bounding box center [54, 61] width 60 height 9
drag, startPoint x: 31, startPoint y: 93, endPoint x: 33, endPoint y: 86, distance: 8.0
click at [31, 93] on div "Responses" at bounding box center [54, 94] width 60 height 9
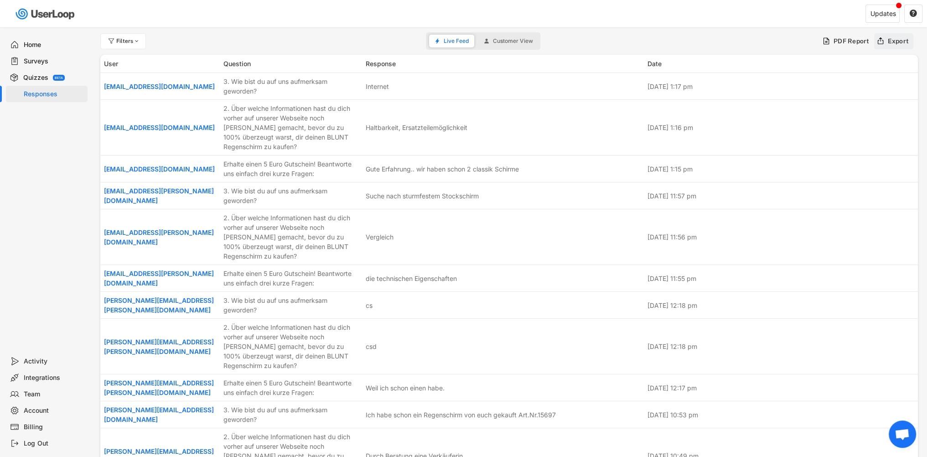
click at [893, 41] on div "Export" at bounding box center [898, 41] width 21 height 8
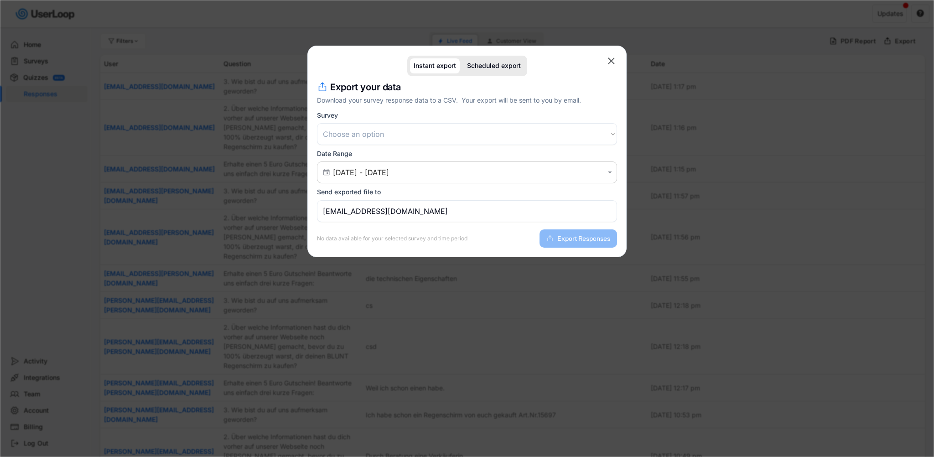
click at [612, 61] on text "" at bounding box center [611, 61] width 7 height 11
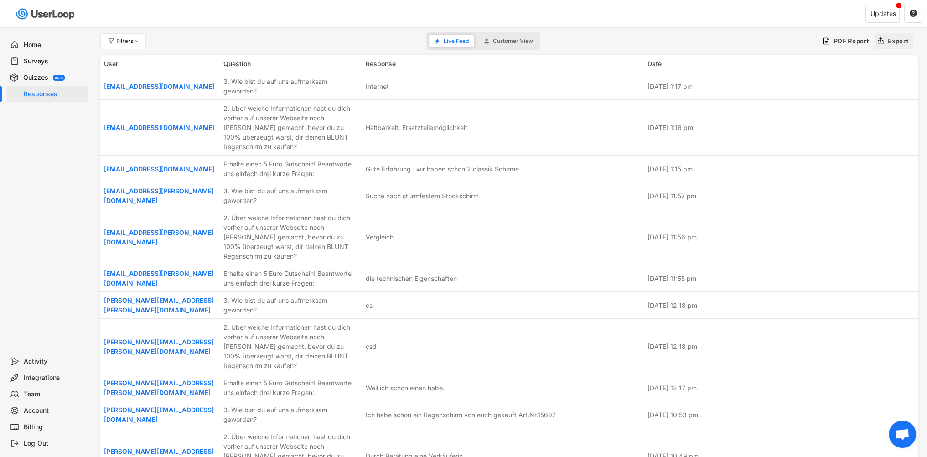
click at [894, 41] on div "Export" at bounding box center [898, 41] width 21 height 8
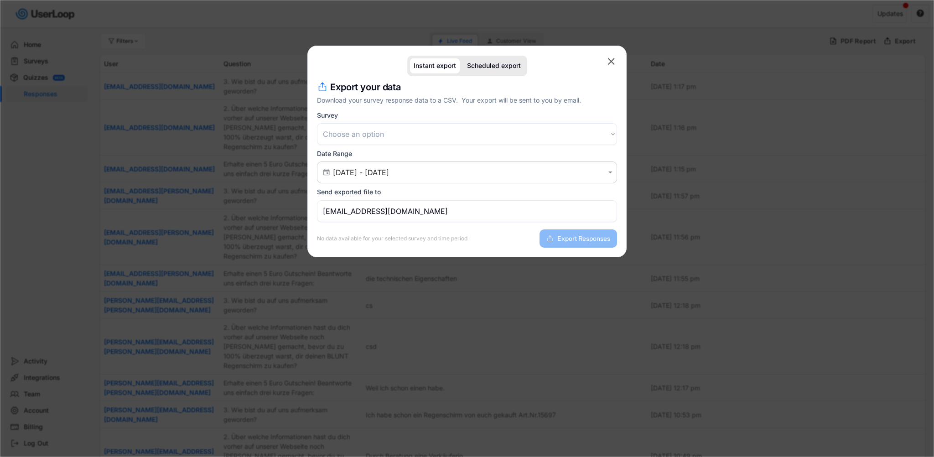
click at [60, 176] on div at bounding box center [467, 228] width 934 height 457
